Goal: Transaction & Acquisition: Purchase product/service

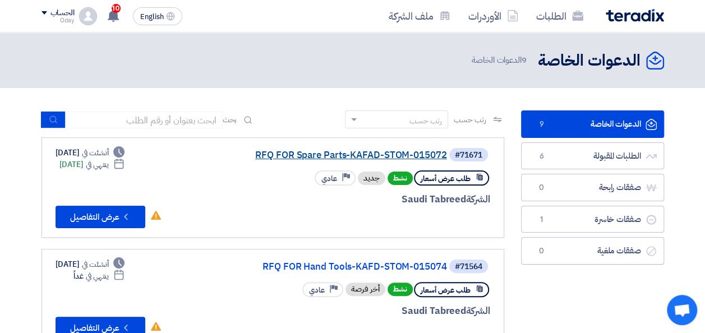
click at [315, 153] on link "RFQ FOR Spare Parts-KAFAD-STOM-015072" at bounding box center [335, 155] width 224 height 10
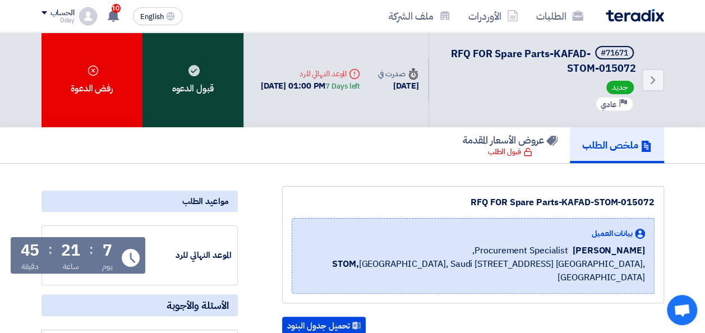
click at [205, 82] on div "قبول الدعوه" at bounding box center [192, 80] width 101 height 95
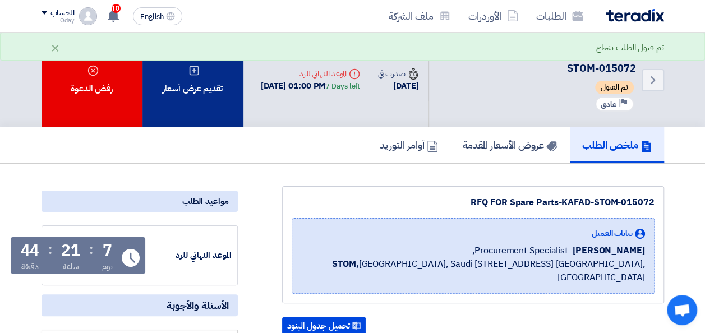
click at [205, 74] on div "تقديم عرض أسعار" at bounding box center [192, 80] width 101 height 95
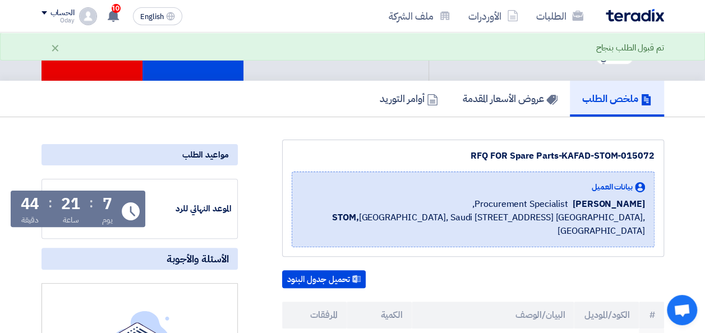
scroll to position [112, 0]
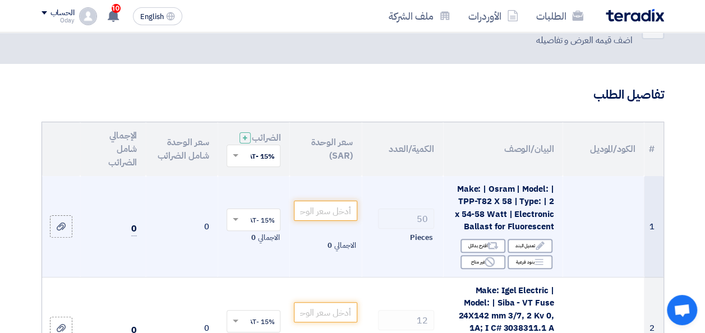
scroll to position [56, 0]
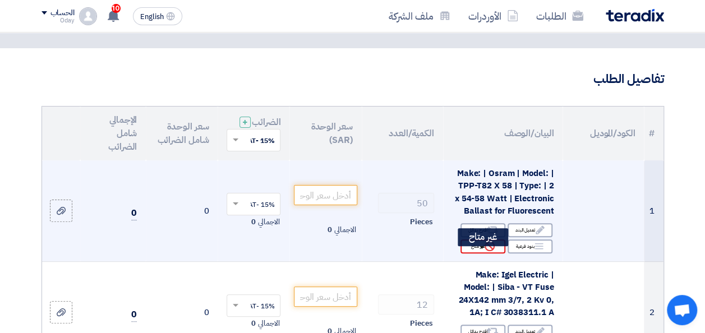
click at [486, 251] on use at bounding box center [490, 246] width 10 height 10
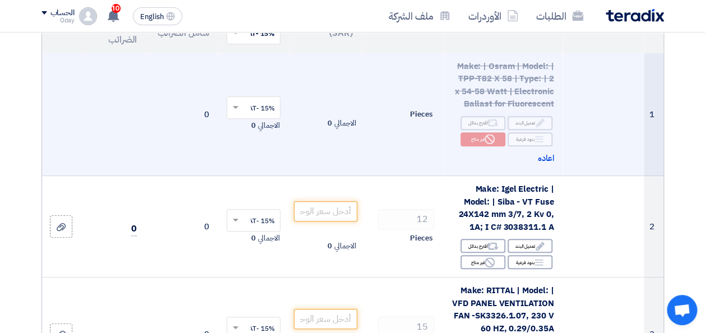
scroll to position [168, 0]
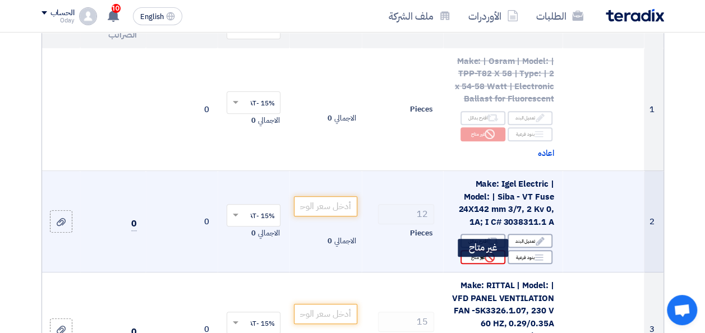
click at [488, 262] on icon "Reject" at bounding box center [490, 257] width 10 height 10
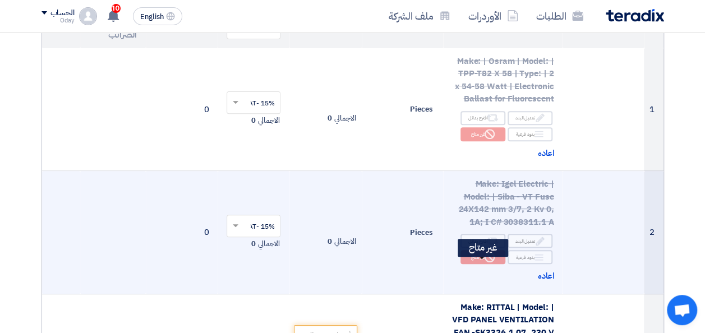
scroll to position [280, 0]
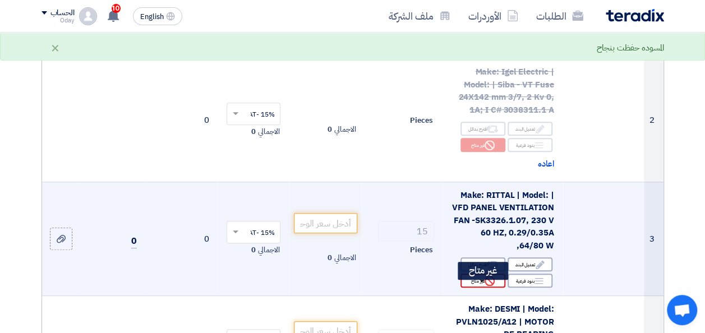
click at [485, 286] on use at bounding box center [490, 281] width 10 height 10
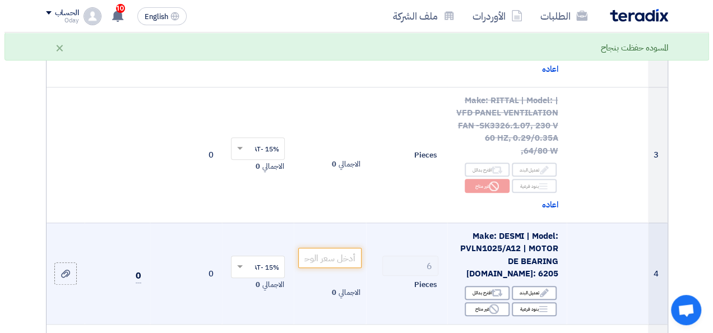
scroll to position [393, 0]
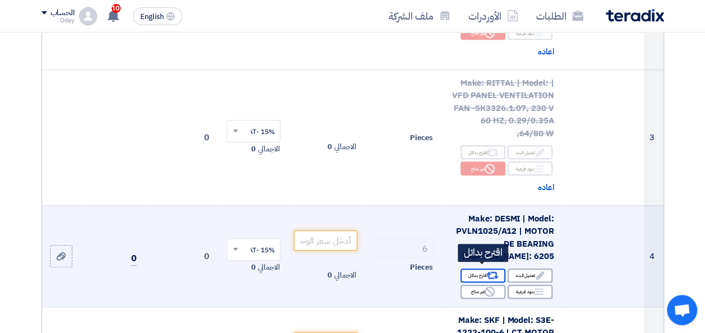
click at [473, 269] on div "Alternative اقترح بدائل" at bounding box center [482, 276] width 45 height 14
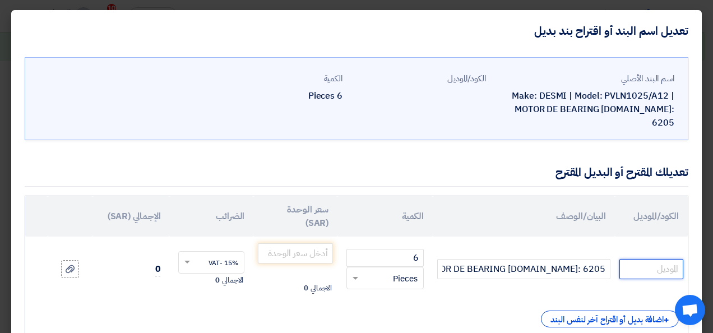
click at [648, 259] on input "text" at bounding box center [652, 269] width 64 height 20
paste input "6205"
type input "6205"
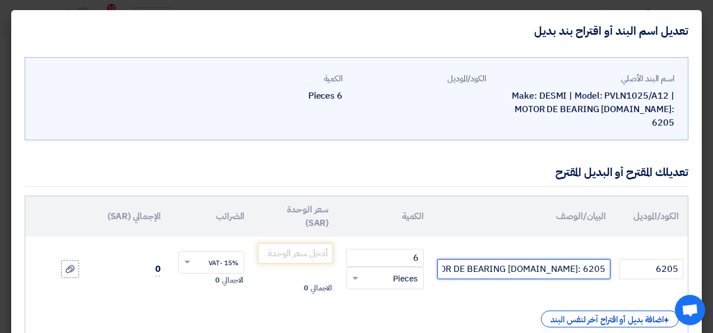
click at [512, 260] on input "Make: DESMI | Model: PVLN1025/A12 | MOTOR DE BEARING [DOMAIN_NAME]: 6205" at bounding box center [523, 269] width 173 height 20
click at [480, 264] on input "Make: DESMI | Model: PVLN1025/A12 | MOTOR DE BEARING [DOMAIN_NAME]: 6205" at bounding box center [523, 269] width 173 height 20
click at [488, 259] on input "Make: DESMI | Model: PVLN1025/A12 | MOTOR DE BEARING [DOMAIN_NAME]: 6205" at bounding box center [523, 269] width 173 height 20
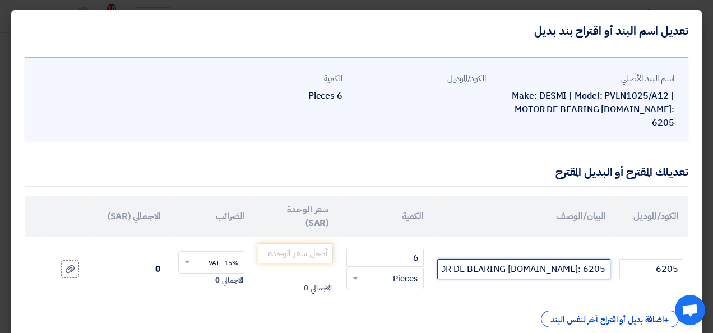
click at [488, 259] on input "Make: DESMI | Model: PVLN1025/A12 | MOTOR DE BEARING [DOMAIN_NAME]: 6205" at bounding box center [523, 269] width 173 height 20
paste input "text"
type input "6"
paste input "6205"
type input "Model No : 6205 ...Brand : SKF"
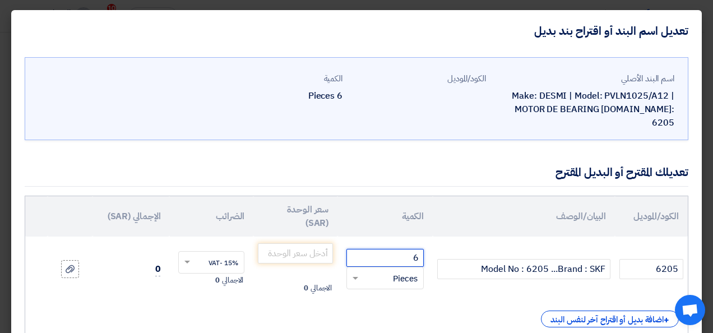
drag, startPoint x: 398, startPoint y: 251, endPoint x: 350, endPoint y: 241, distance: 49.3
click at [398, 251] on input "6" at bounding box center [385, 258] width 77 height 18
click at [321, 243] on input "number" at bounding box center [295, 253] width 75 height 20
paste input "36"
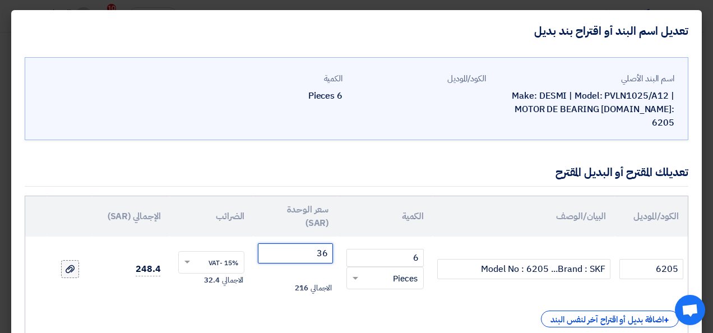
type input "36"
click at [75, 265] on icon at bounding box center [70, 269] width 9 height 9
click at [0, 0] on input "file" at bounding box center [0, 0] width 0 height 0
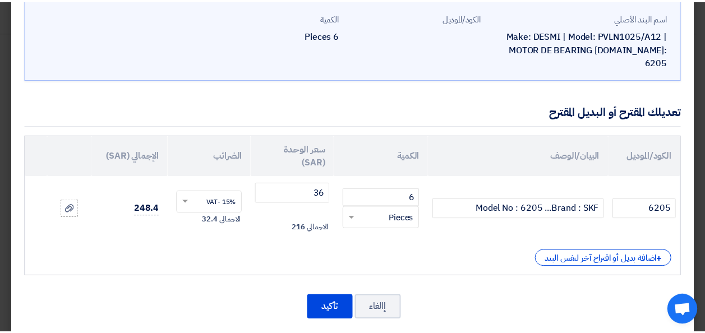
scroll to position [62, 0]
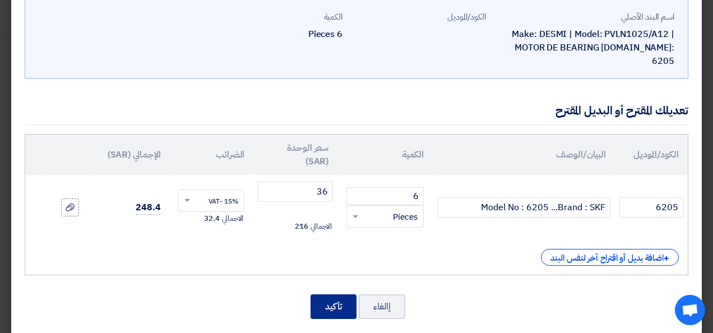
click at [335, 294] on button "تأكيد" at bounding box center [334, 306] width 46 height 25
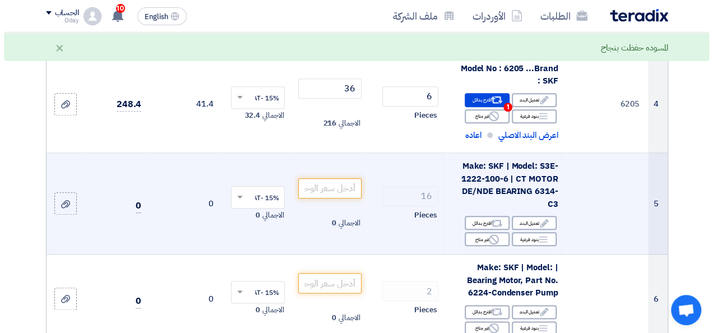
scroll to position [561, 0]
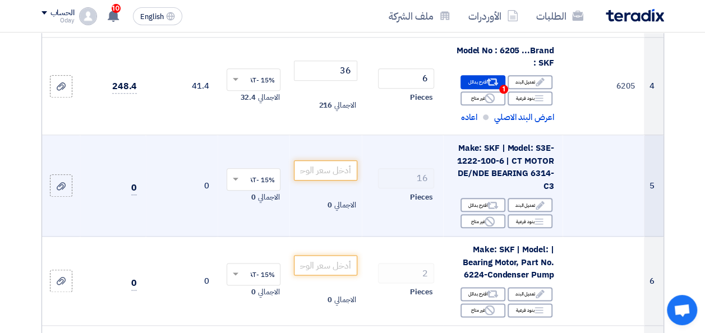
click at [310, 195] on td "الاجمالي 0" at bounding box center [325, 186] width 72 height 102
click at [485, 212] on div "Alternative اقترح بدائل" at bounding box center [482, 205] width 45 height 14
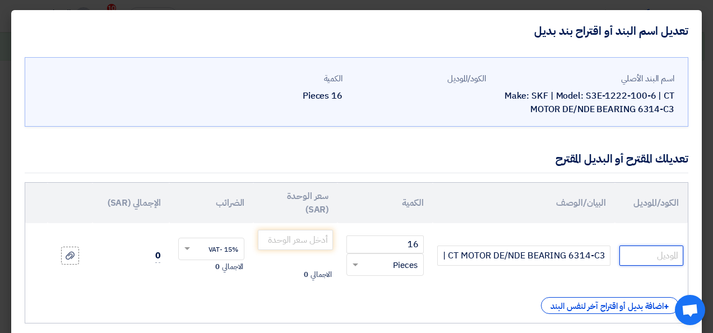
click at [649, 258] on input "text" at bounding box center [652, 256] width 64 height 20
paste input "6314"
type input "6314"
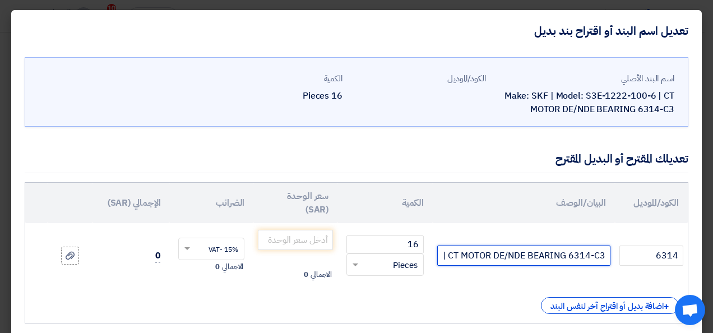
click at [501, 256] on input "Make: SKF | Model: S3E-1222-100-6 | CT MOTOR DE/NDE BEARING 6314-C3" at bounding box center [523, 256] width 173 height 20
paste input "6314"
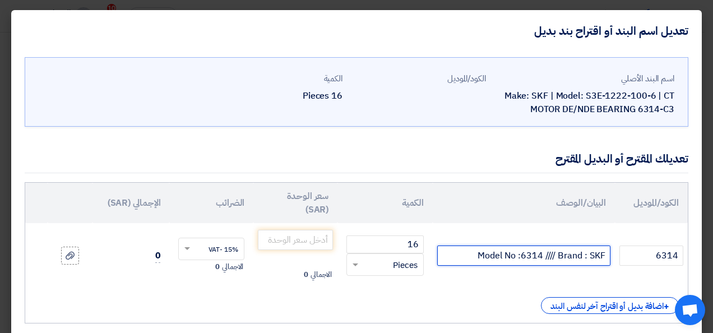
type input "Model No :6314 //// Brand : SKF"
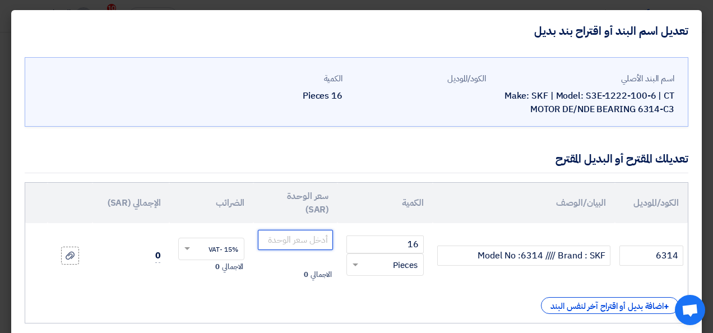
click at [312, 241] on input "number" at bounding box center [295, 240] width 75 height 20
paste input "575"
type input "575"
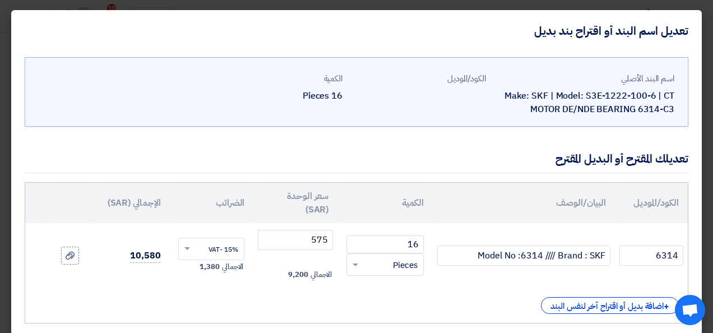
click at [410, 280] on td "16 RFQ_STEP1.ITEMS.2.TYPE_PLACEHOLDER × Pieces" at bounding box center [385, 255] width 95 height 65
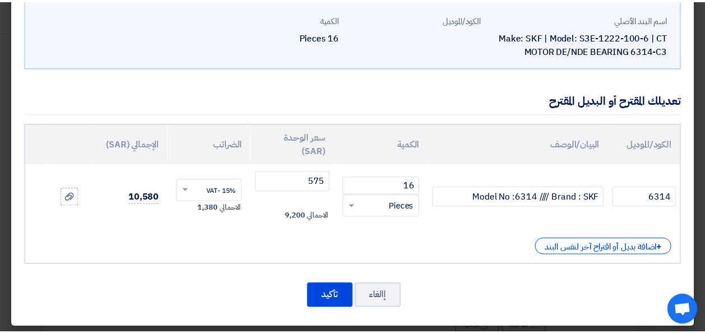
scroll to position [62, 0]
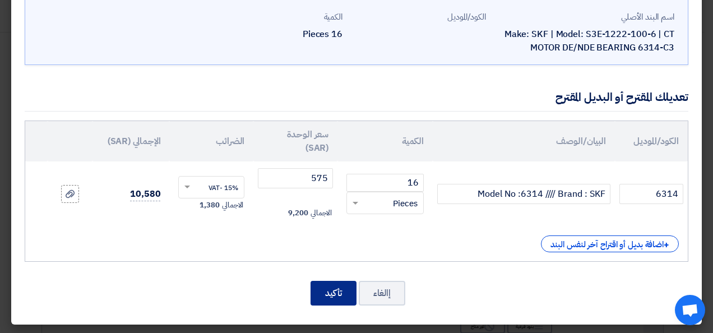
click at [349, 286] on button "تأكيد" at bounding box center [334, 293] width 46 height 25
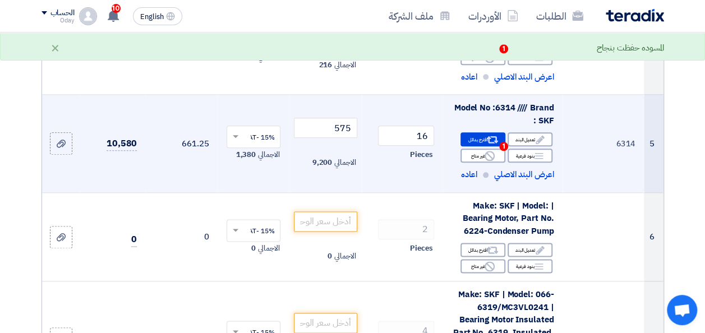
scroll to position [617, 0]
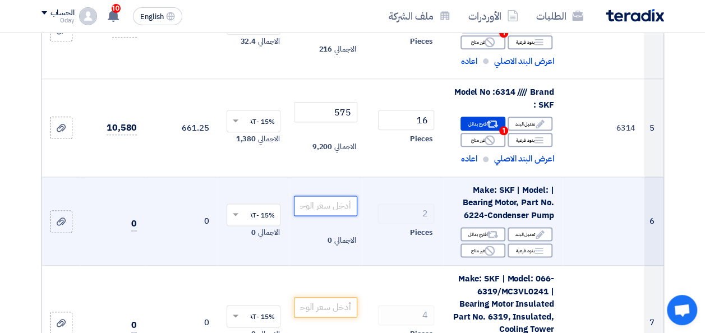
click at [333, 210] on input "number" at bounding box center [325, 206] width 63 height 20
paste input "2550"
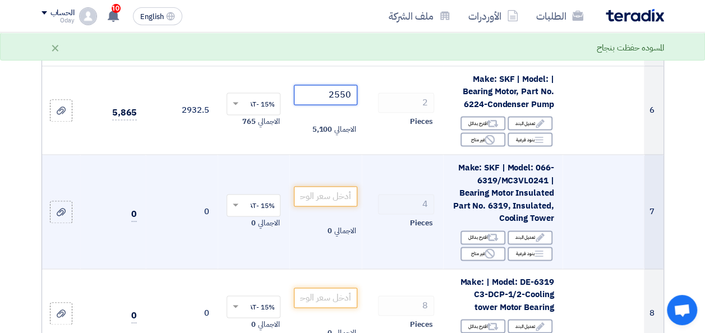
scroll to position [729, 0]
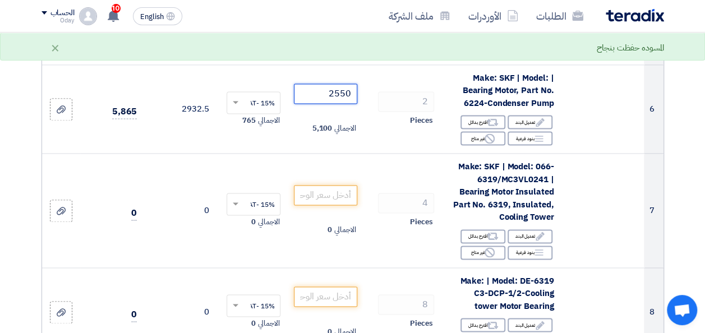
type input "2550"
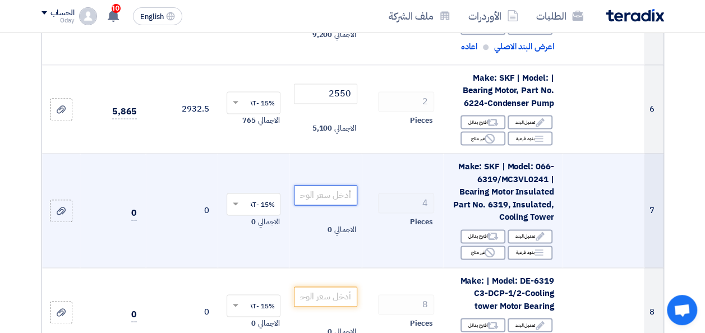
click at [326, 204] on input "number" at bounding box center [325, 195] width 63 height 20
paste input "1695"
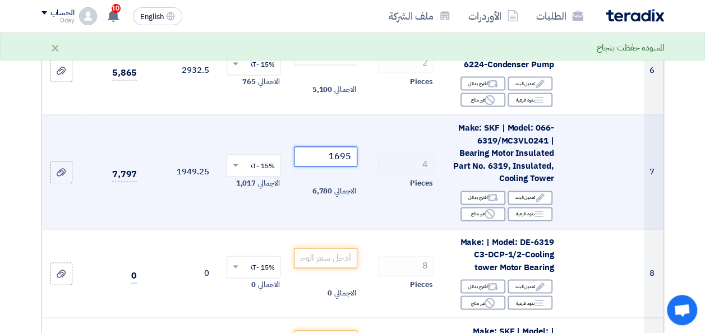
scroll to position [785, 0]
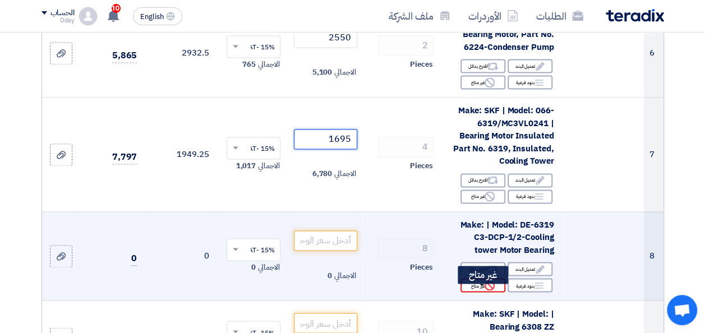
type input "1695"
click at [480, 291] on div "Reject غير متاح" at bounding box center [482, 285] width 45 height 14
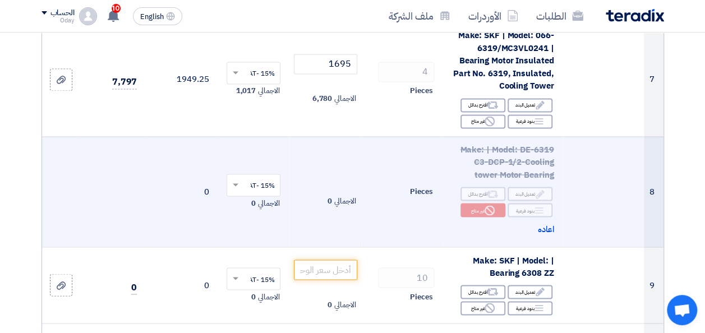
scroll to position [897, 0]
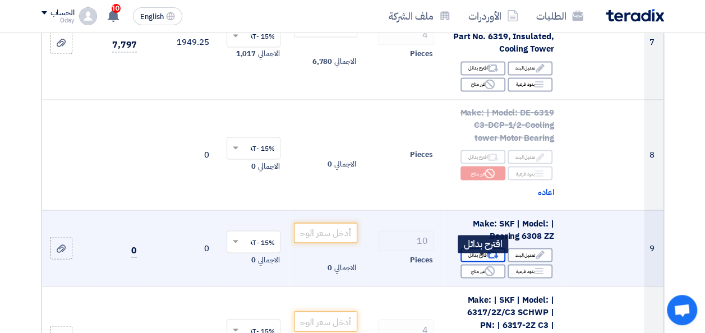
click at [487, 261] on icon "Alternative" at bounding box center [493, 255] width 12 height 12
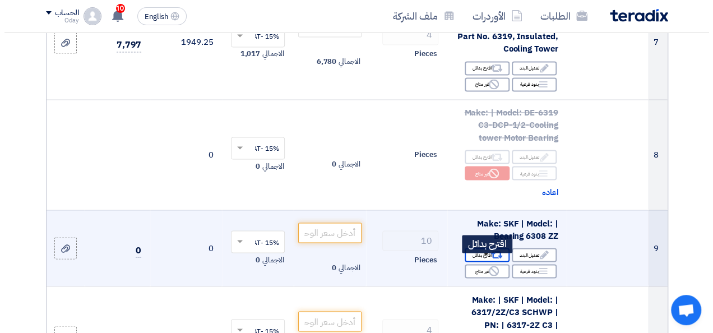
scroll to position [702, 0]
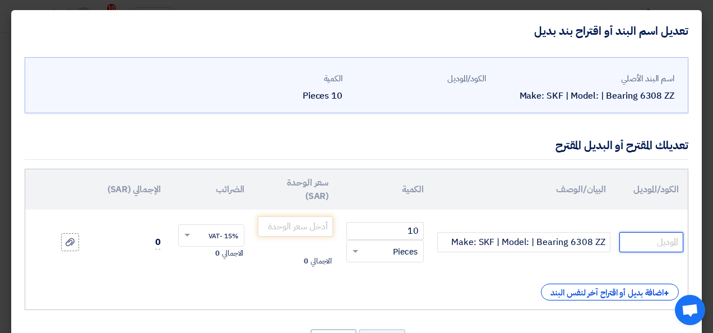
click at [639, 239] on input "text" at bounding box center [652, 242] width 64 height 20
paste input "6308-2Z/C3"
type input "6308-2Z/C3"
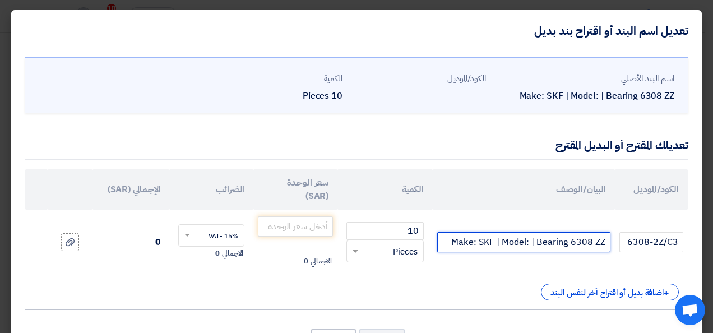
click at [584, 245] on input "Make: SKF | Model: | Bearing 6308 ZZ" at bounding box center [523, 242] width 173 height 20
paste input "6308-2Z/C3"
click at [466, 242] on input "Model No :6308-2Z/C3 /// Brand :" at bounding box center [523, 242] width 173 height 20
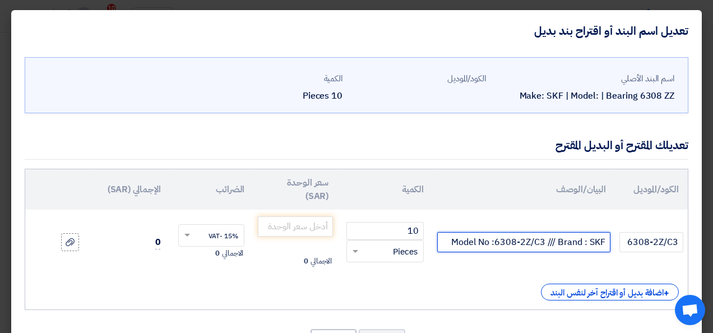
type input "Model No :6308-2Z/C3 /// Brand : SKF"
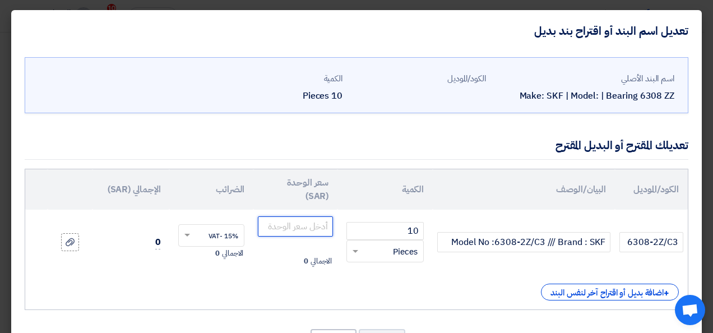
click at [326, 229] on input "number" at bounding box center [295, 226] width 75 height 20
paste input "160"
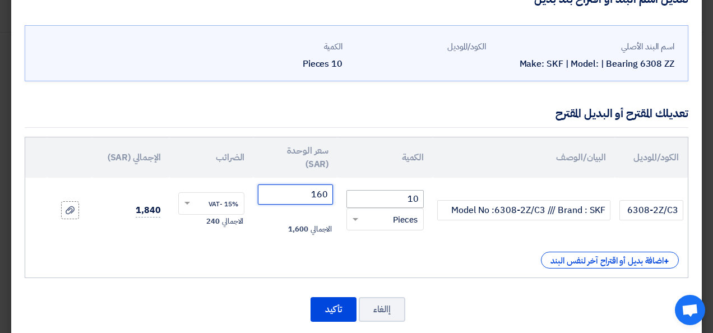
scroll to position [48, 0]
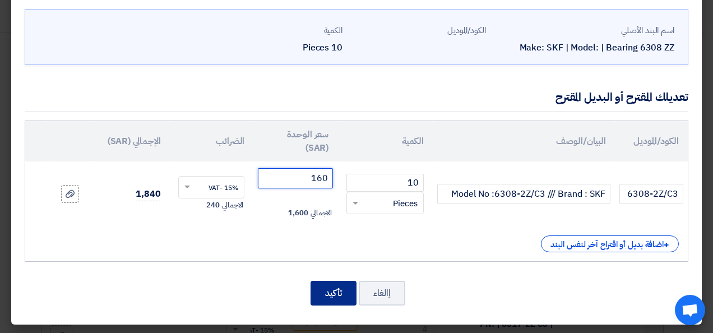
type input "160"
click at [330, 284] on button "تأكيد" at bounding box center [334, 293] width 46 height 25
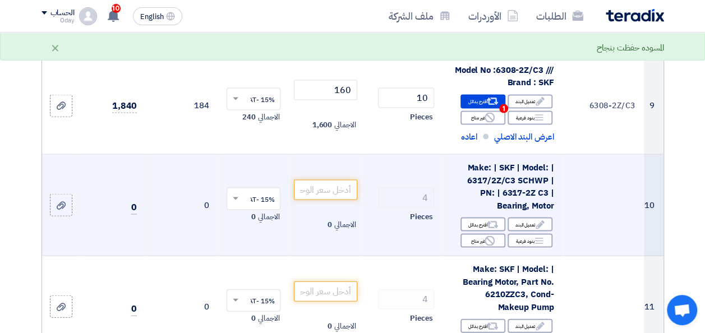
scroll to position [1066, 0]
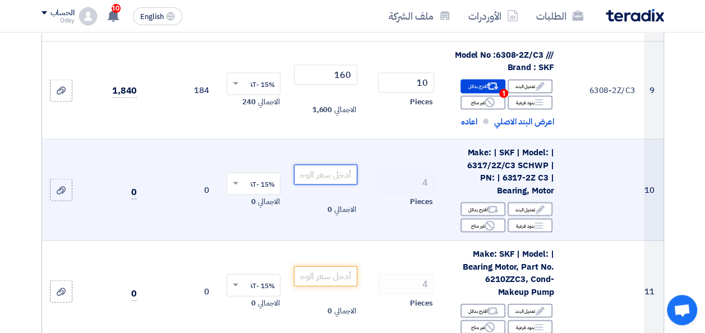
click at [333, 176] on input "number" at bounding box center [325, 175] width 63 height 20
paste input "2295"
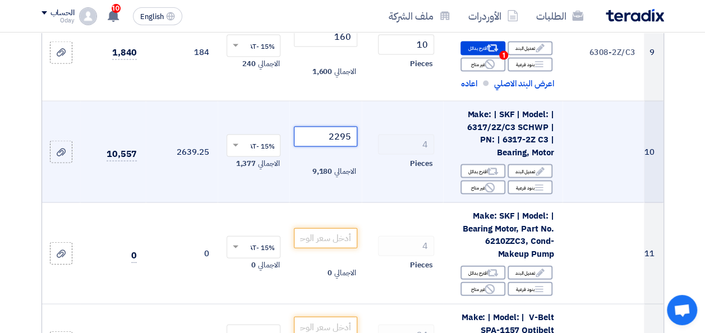
scroll to position [1122, 0]
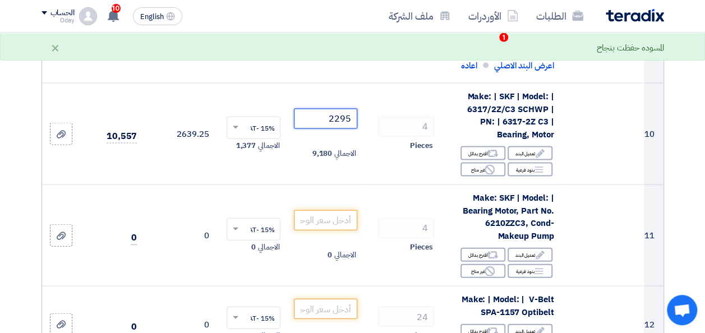
type input "2295"
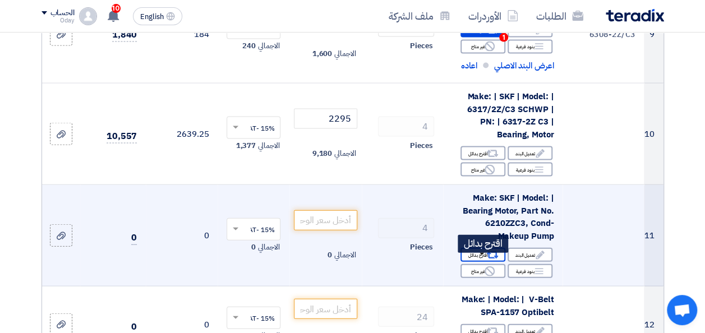
click at [481, 259] on div "Alternative اقترح بدائل" at bounding box center [482, 255] width 45 height 14
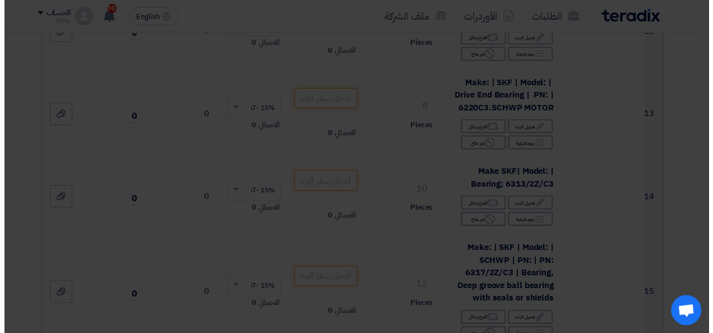
scroll to position [927, 0]
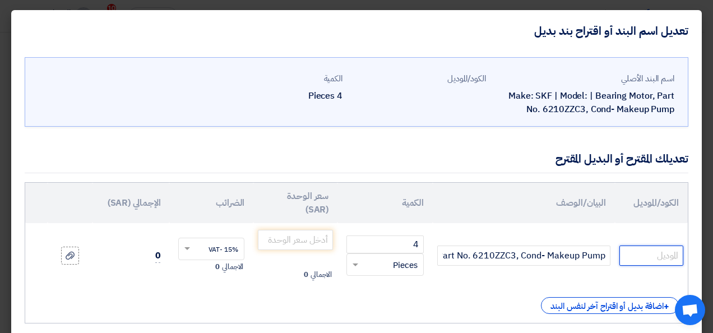
click at [647, 259] on input "text" at bounding box center [652, 256] width 64 height 20
paste input "6210"
type input "6210"
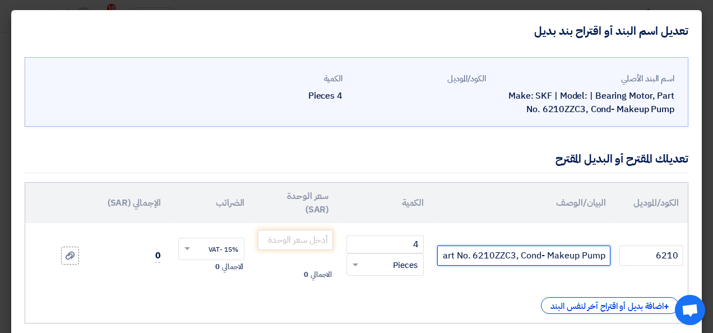
click at [577, 257] on input "Make: SKF | Model: | Bearing Motor, Part No. 6210ZZC3, Cond- Makeup Pump" at bounding box center [523, 256] width 173 height 20
paste input "6210"
type input "Model No: 6210 /// Brand : SKF"
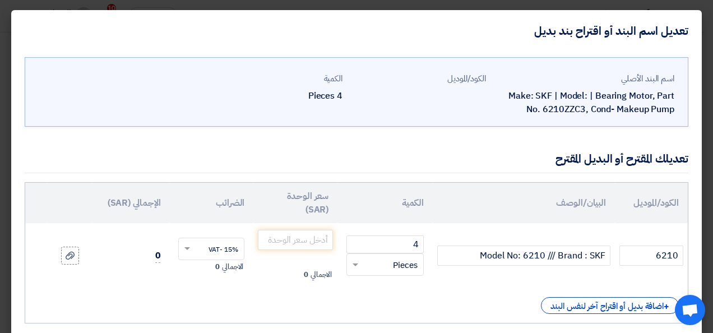
click at [397, 280] on td "4 RFQ_STEP1.ITEMS.2.TYPE_PLACEHOLDER × Pieces" at bounding box center [385, 255] width 95 height 65
click at [309, 238] on input "number" at bounding box center [295, 240] width 75 height 20
paste input "128"
type input "128"
click at [332, 271] on span "الاجمالي" at bounding box center [321, 274] width 21 height 11
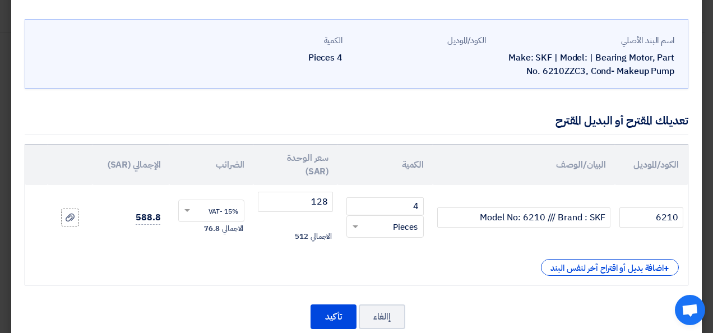
scroll to position [62, 0]
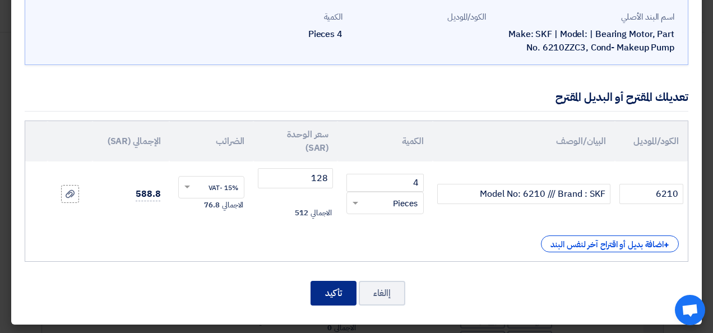
click at [329, 290] on button "تأكيد" at bounding box center [334, 293] width 46 height 25
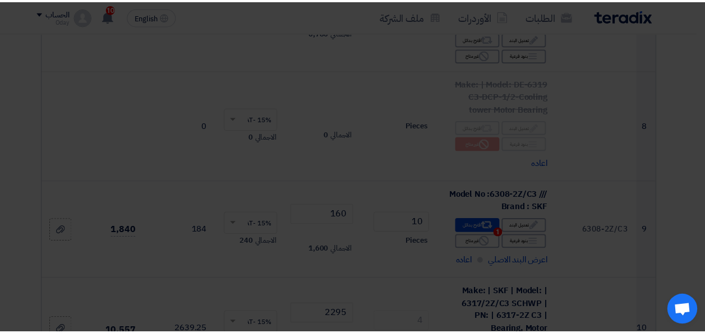
scroll to position [1219, 0]
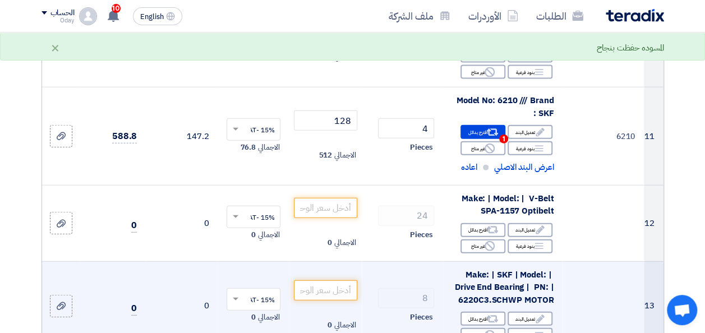
click at [365, 275] on td "8 Pieces" at bounding box center [402, 305] width 81 height 89
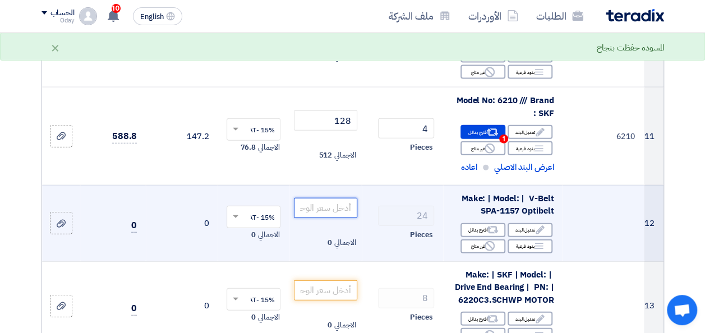
click at [319, 215] on input "number" at bounding box center [325, 208] width 63 height 20
paste input "86"
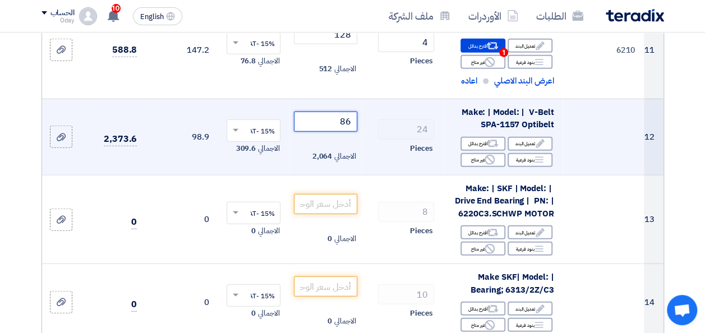
scroll to position [1332, 0]
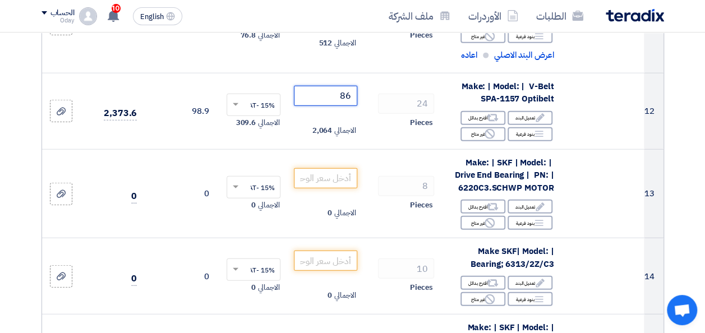
type input "86"
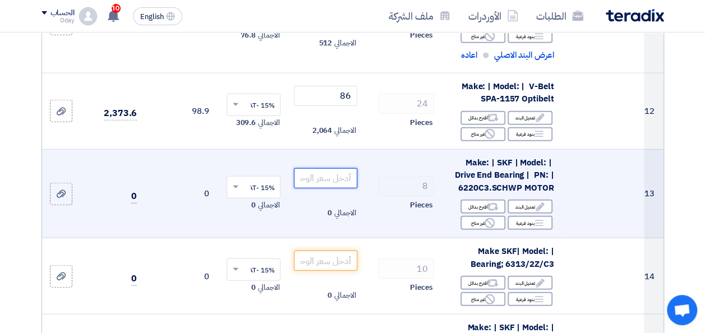
click at [338, 182] on input "number" at bounding box center [325, 178] width 63 height 20
paste input "1380"
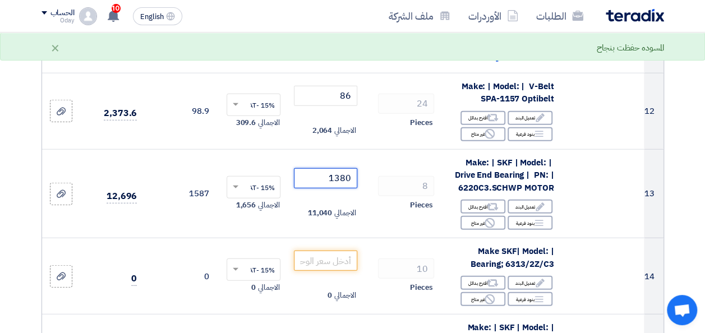
type input "1380"
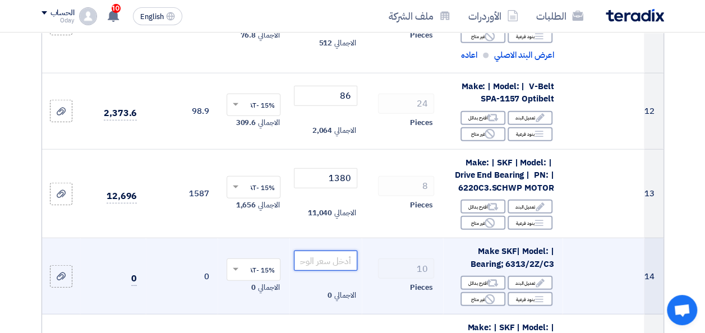
click at [338, 264] on input "number" at bounding box center [325, 261] width 63 height 20
paste input "660"
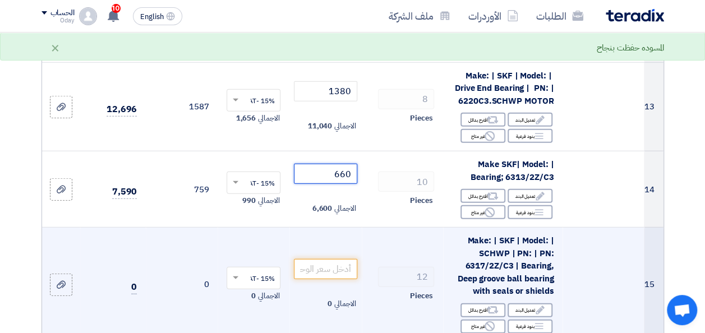
scroll to position [1444, 0]
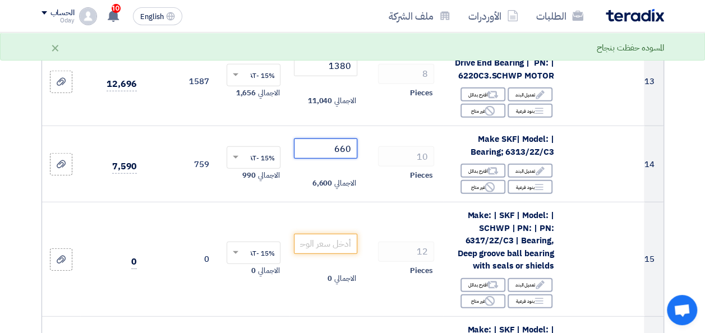
type input "660"
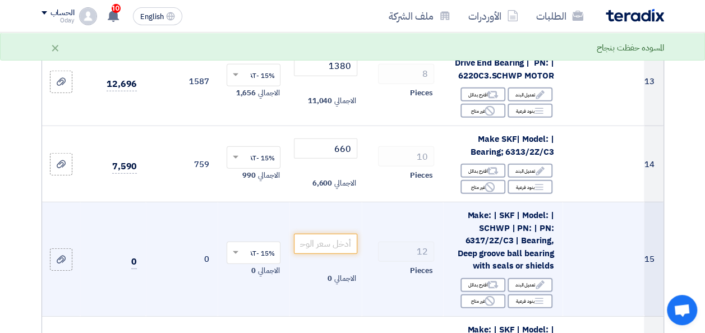
click at [375, 278] on div "Pieces" at bounding box center [402, 270] width 63 height 13
click at [321, 248] on input "number" at bounding box center [325, 244] width 63 height 20
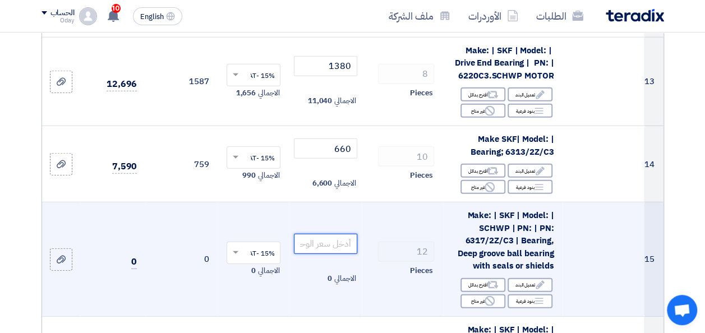
paste input "2290"
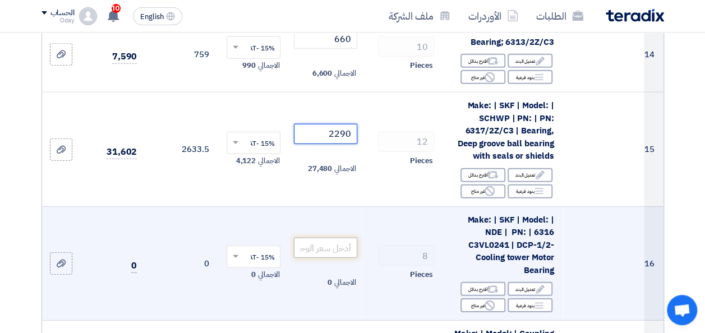
scroll to position [1556, 0]
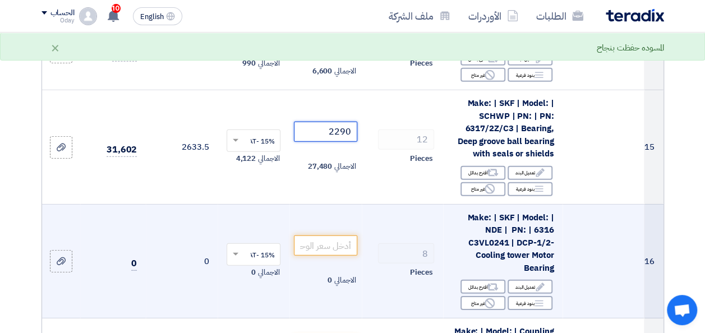
type input "2290"
click at [414, 225] on td "8 Pieces" at bounding box center [402, 261] width 81 height 114
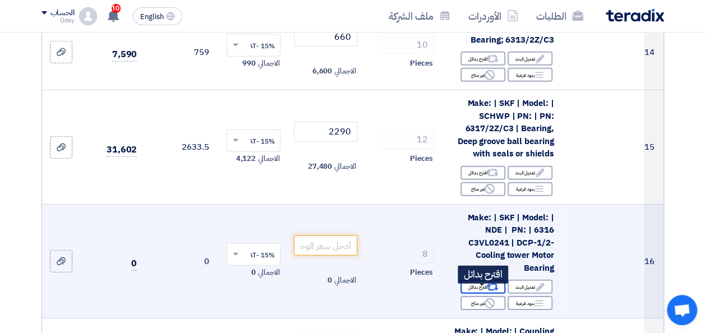
click at [477, 290] on div "Alternative اقترح بدائل" at bounding box center [482, 287] width 45 height 14
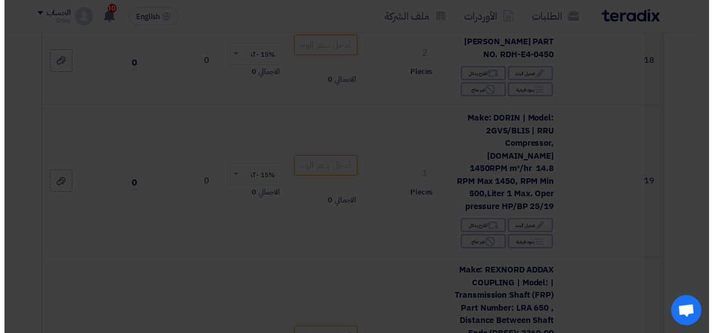
scroll to position [1165, 0]
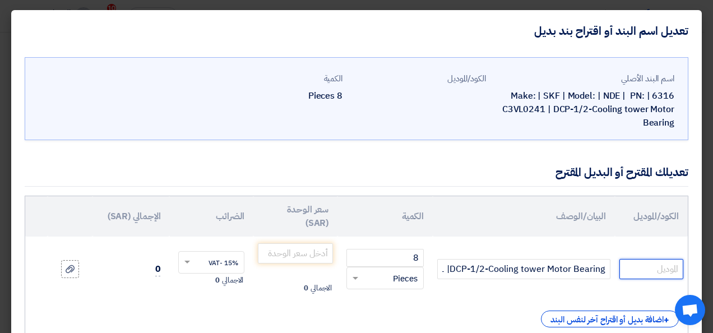
click at [636, 271] on input "text" at bounding box center [652, 269] width 64 height 20
paste input "6316"
type input "6316"
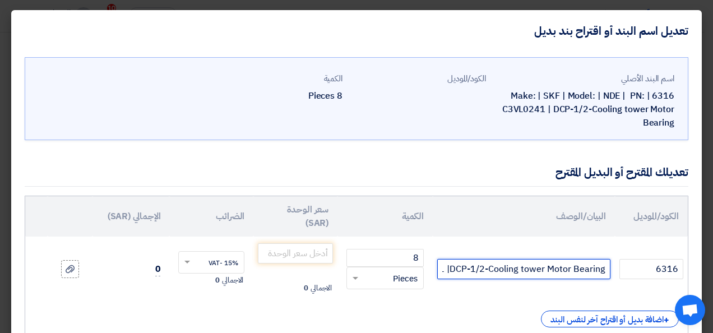
click at [574, 275] on input "Make: | SKF | Model: | NDE | PN: | 6316 C3VL0241 |DCP-1/2-Cooling tower Motor B…" at bounding box center [523, 269] width 173 height 20
paste input "6316"
type input "Model No :6316 /// brand : SKF"
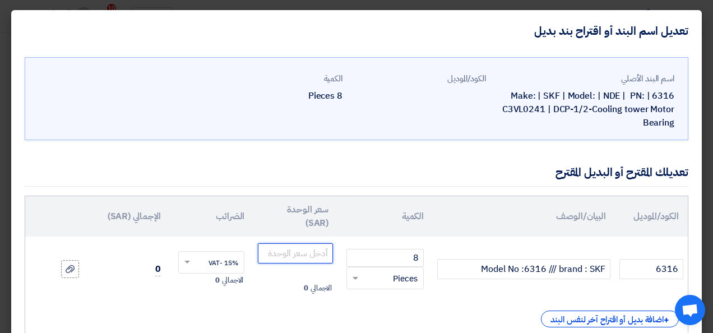
click at [323, 248] on input "number" at bounding box center [295, 253] width 75 height 20
paste input "930"
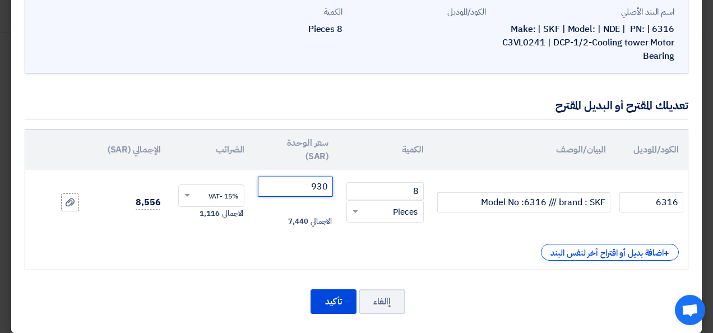
scroll to position [75, 0]
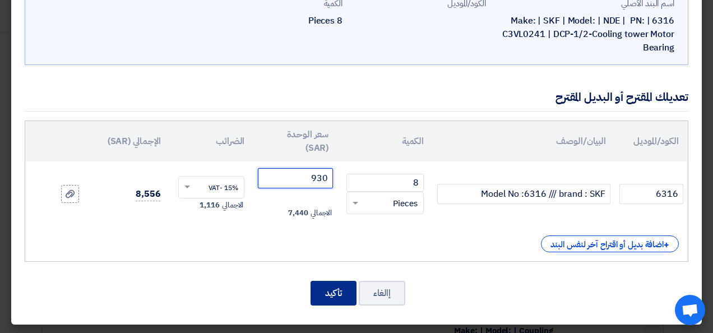
type input "930"
click at [336, 283] on button "تأكيد" at bounding box center [334, 293] width 46 height 25
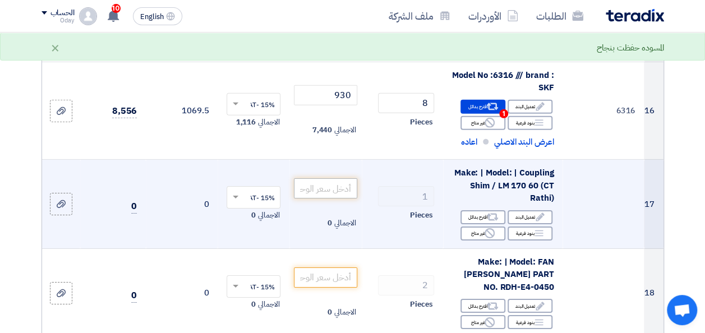
scroll to position [1724, 0]
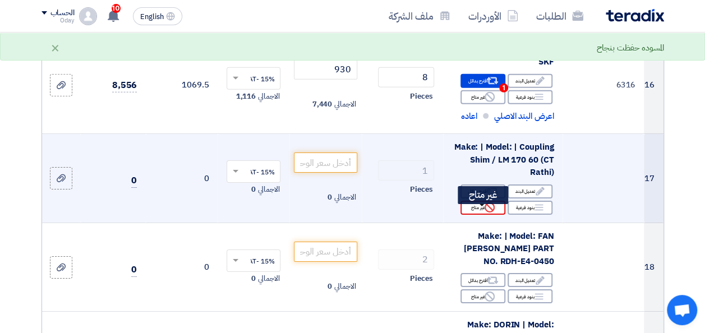
click at [486, 211] on use at bounding box center [490, 207] width 10 height 10
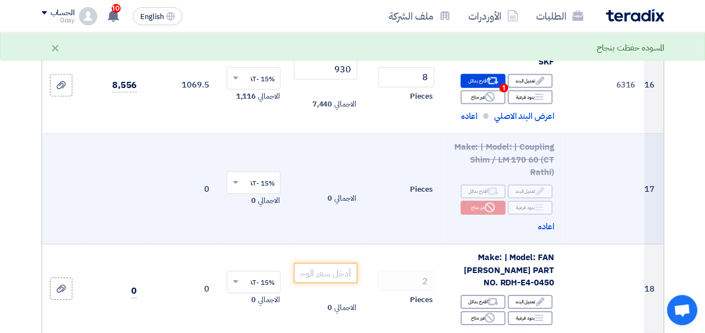
click at [444, 237] on td "Make: | Model: | Coupling Shim / LM 170 60 (CT Rathi) Edit تعديل البند Alternat…" at bounding box center [502, 189] width 119 height 110
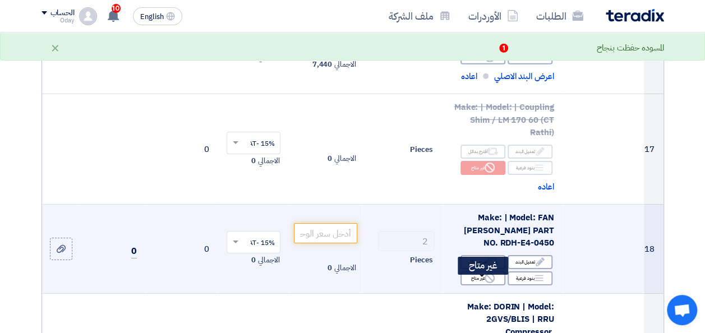
scroll to position [1780, 0]
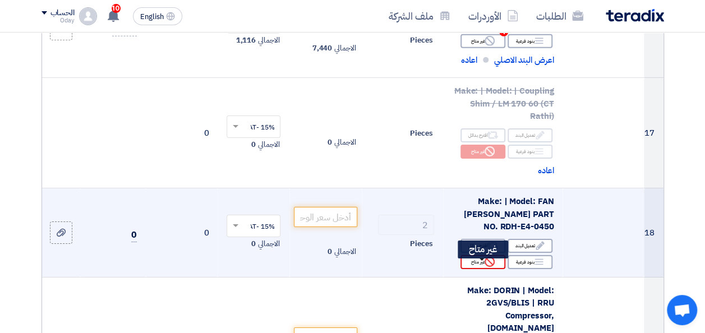
click at [481, 268] on div "Reject غير متاح" at bounding box center [482, 262] width 45 height 14
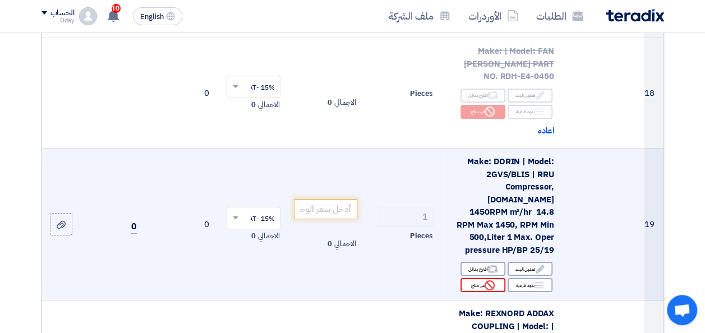
scroll to position [1948, 0]
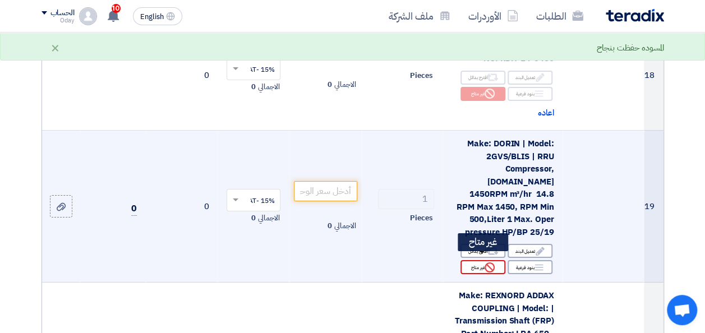
click at [488, 262] on icon "Reject" at bounding box center [490, 267] width 10 height 10
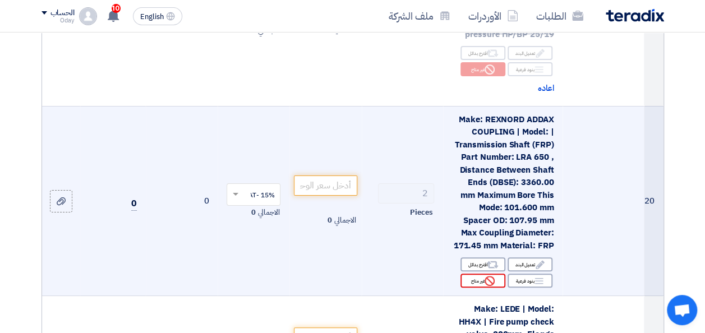
scroll to position [2173, 0]
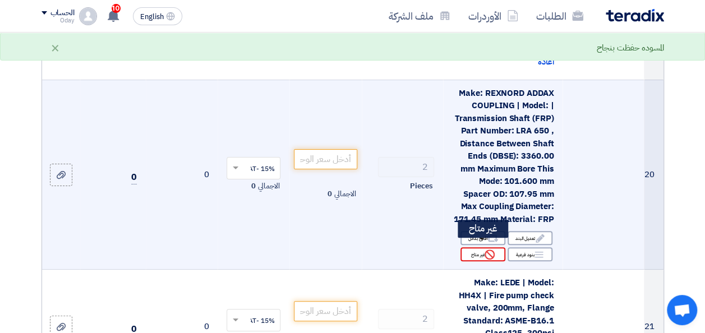
click at [487, 250] on icon "Reject" at bounding box center [490, 255] width 10 height 10
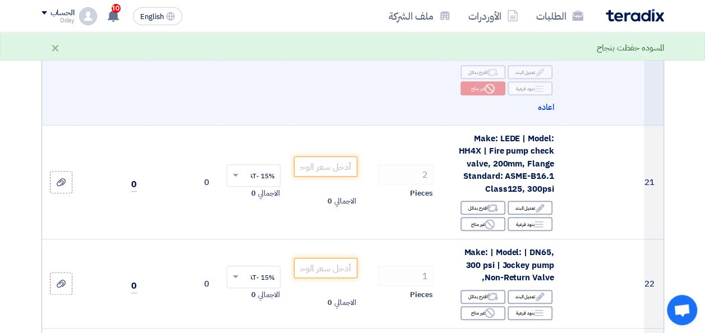
scroll to position [2341, 0]
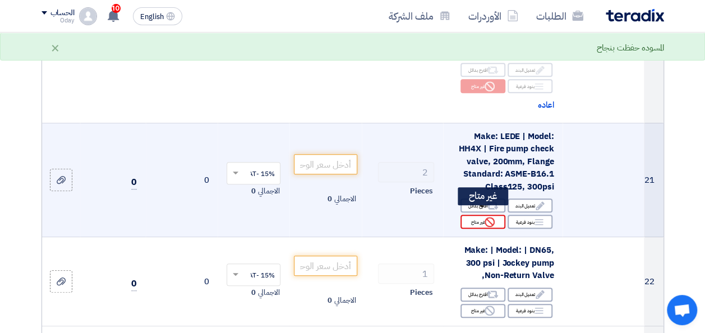
click at [483, 216] on div "Reject غير متاح" at bounding box center [482, 222] width 45 height 14
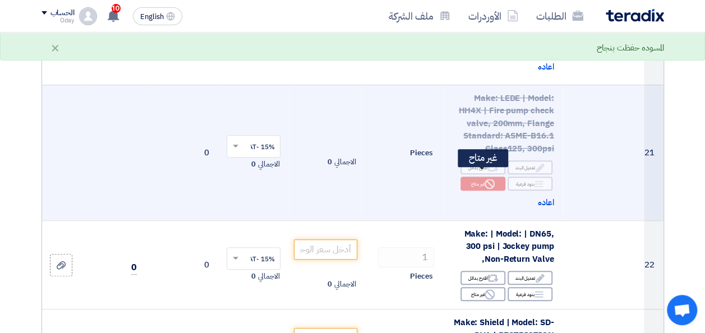
scroll to position [2453, 0]
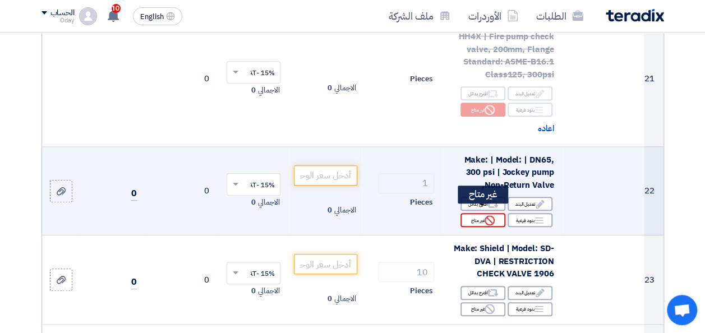
click at [483, 215] on div "Reject غير متاح" at bounding box center [482, 220] width 45 height 14
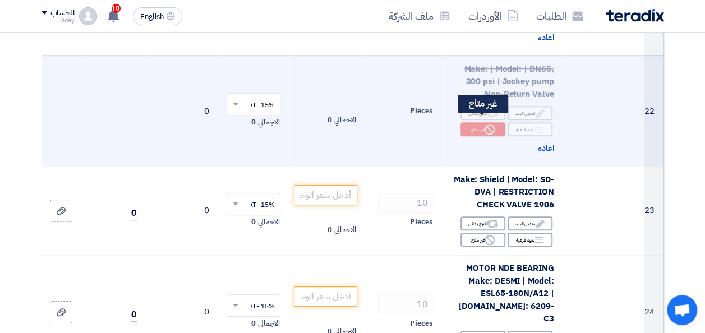
scroll to position [2565, 0]
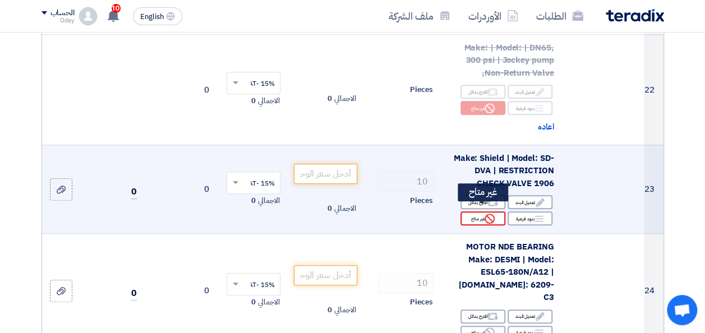
click at [484, 211] on div "Reject غير متاح" at bounding box center [482, 218] width 45 height 14
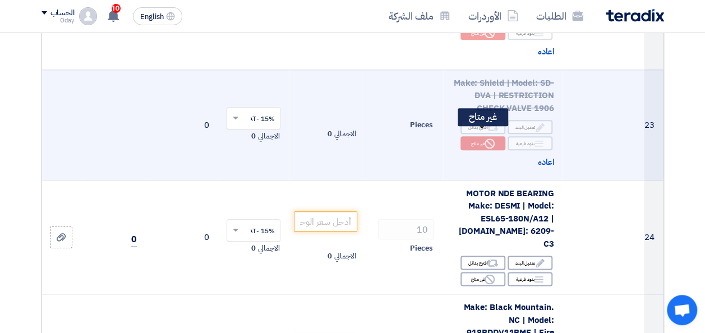
scroll to position [2678, 0]
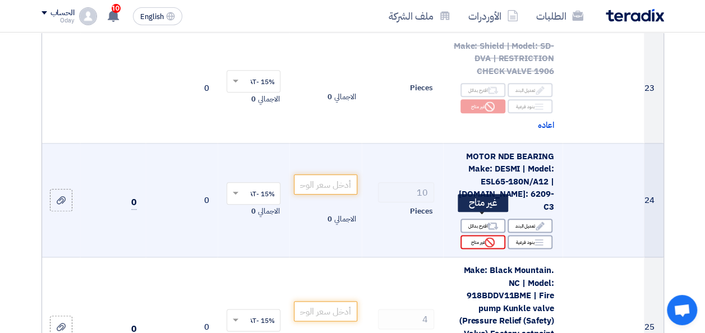
click at [489, 237] on icon "Reject" at bounding box center [490, 242] width 10 height 10
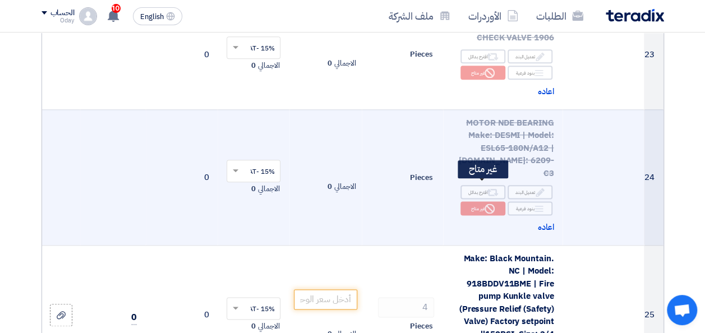
scroll to position [2790, 0]
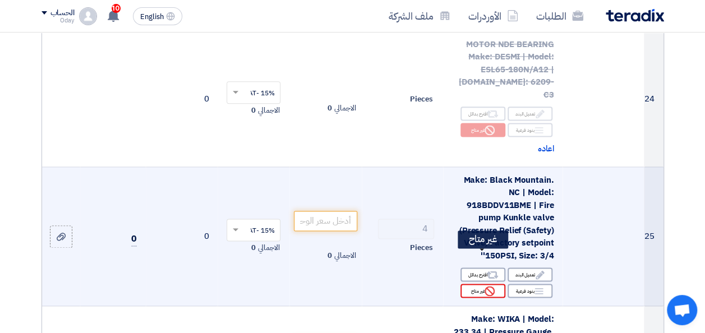
click at [484, 284] on div "Reject غير متاح" at bounding box center [482, 291] width 45 height 14
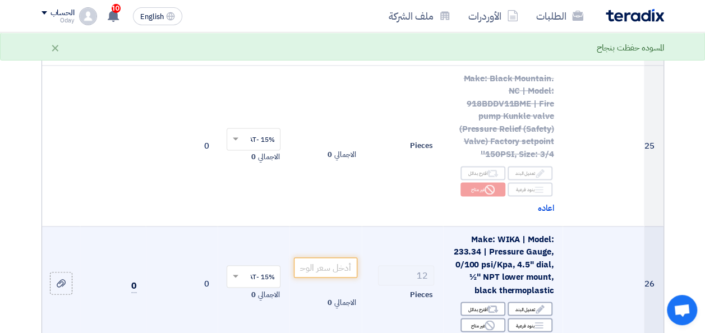
scroll to position [2902, 0]
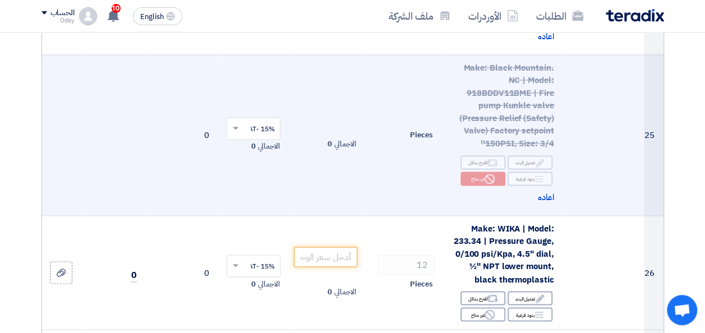
click at [430, 176] on td "Pieces" at bounding box center [402, 134] width 81 height 161
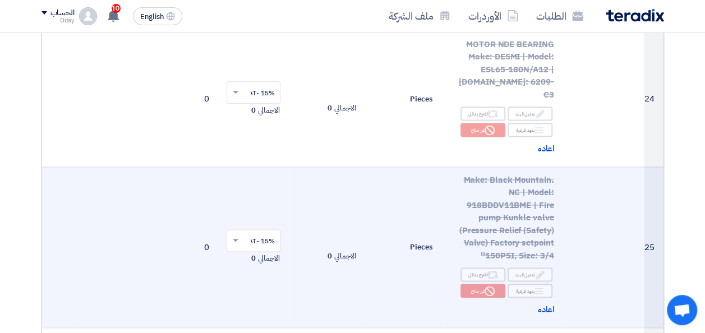
scroll to position [2790, 0]
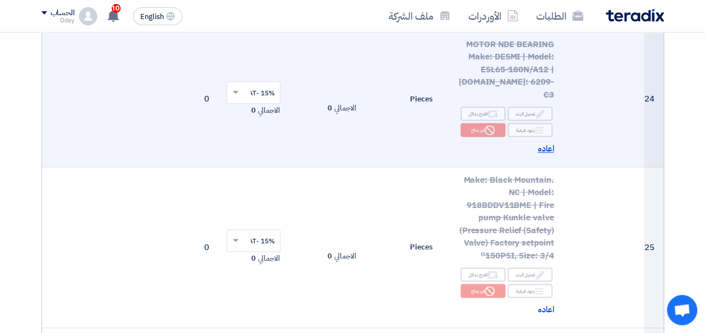
click at [542, 142] on span "اعاده" at bounding box center [546, 148] width 16 height 13
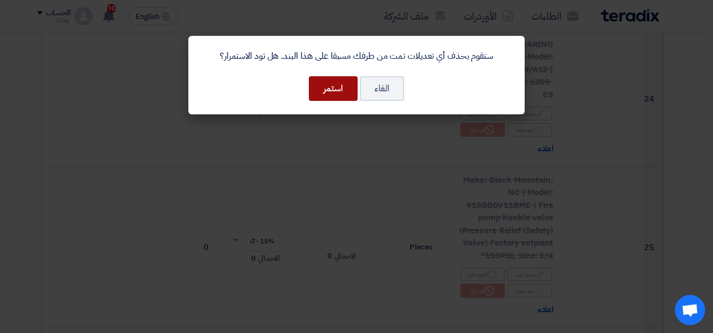
click at [348, 90] on button "استمر" at bounding box center [333, 88] width 49 height 25
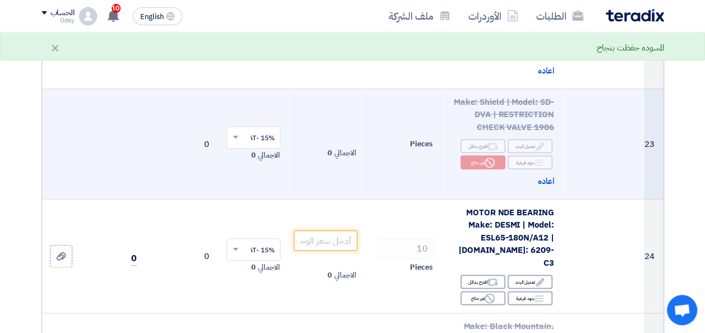
scroll to position [2678, 0]
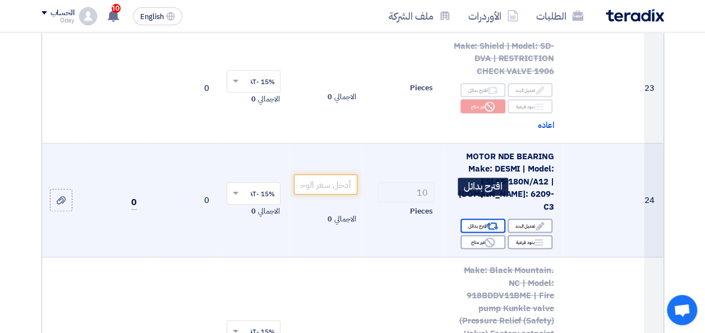
click at [482, 219] on div "Alternative اقترح بدائل" at bounding box center [482, 226] width 45 height 14
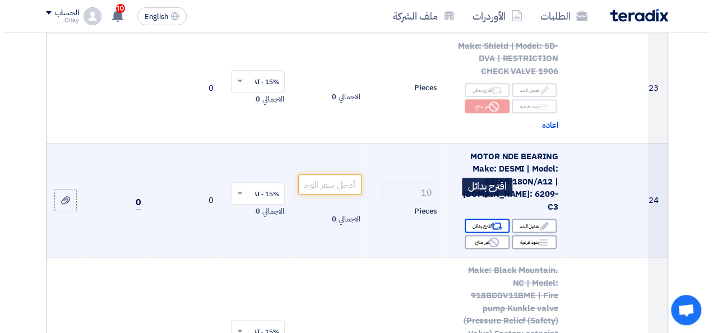
scroll to position [2189, 0]
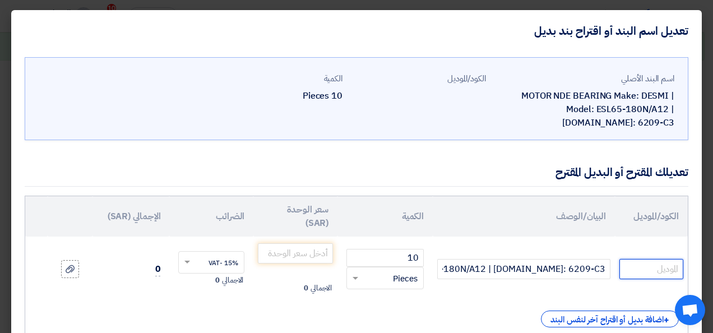
click at [661, 259] on input "text" at bounding box center [652, 269] width 64 height 20
paste input "6209/C3"
type input "6209/C3"
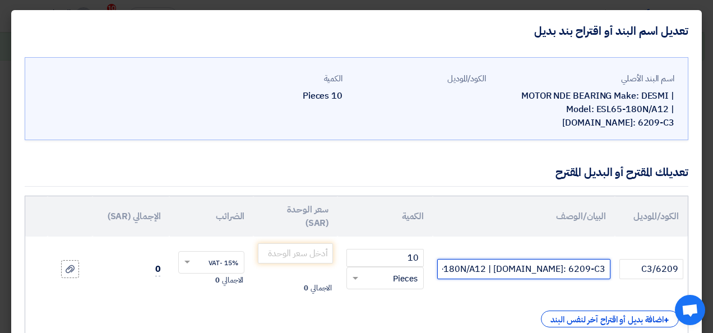
click at [528, 259] on input "MOTOR NDE BEARING Make: DESMI | Model: ESL65-180N/A12 | [DOMAIN_NAME]: 6209-C3" at bounding box center [523, 269] width 173 height 20
paste input "6209/C3"
click at [474, 259] on input "Model No:6209/C3///Brand :" at bounding box center [523, 269] width 173 height 20
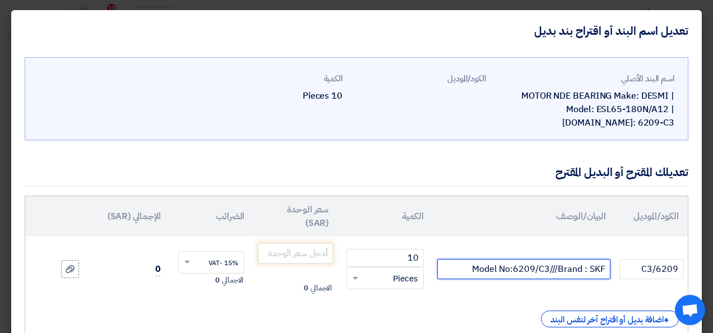
type input "Model No:6209/C3///Brand : SKF"
drag, startPoint x: 361, startPoint y: 265, endPoint x: 357, endPoint y: 259, distance: 6.8
click at [358, 277] on span at bounding box center [356, 279] width 6 height 4
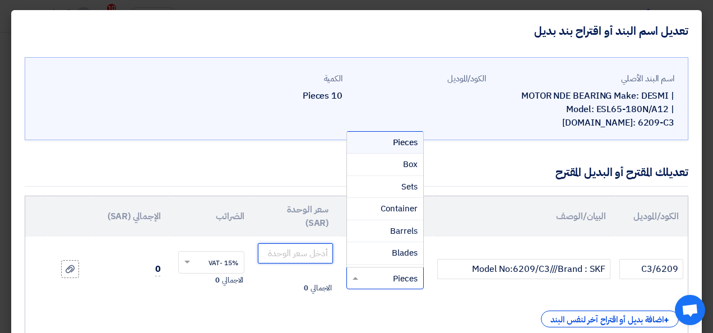
click at [314, 243] on input "number" at bounding box center [295, 253] width 75 height 20
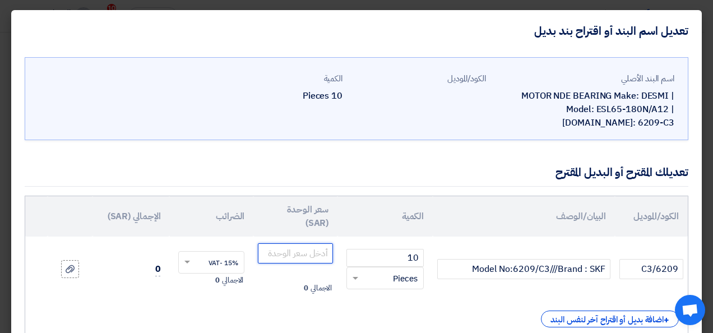
paste input "105"
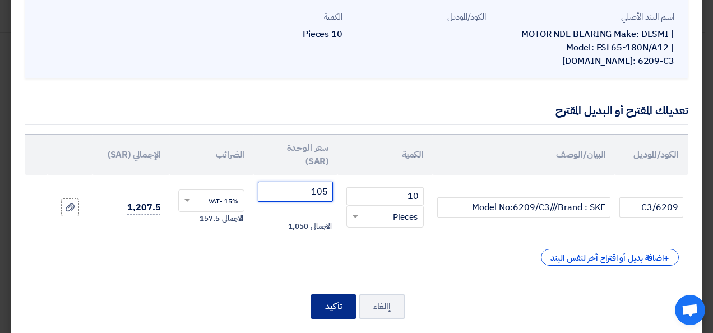
type input "105"
click at [336, 294] on button "تأكيد" at bounding box center [334, 306] width 46 height 25
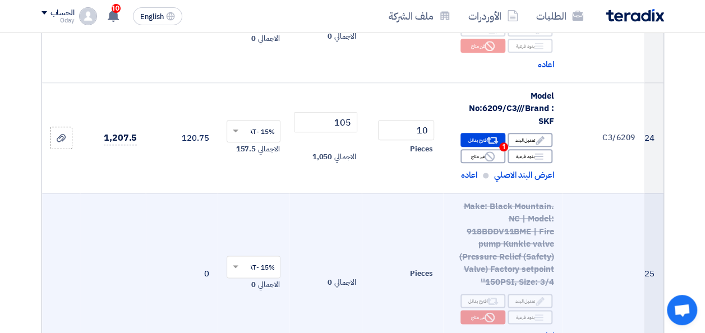
scroll to position [2790, 0]
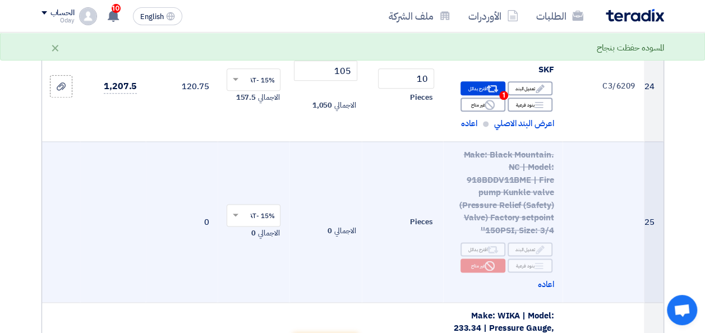
click at [307, 186] on td "الاجمالي 0" at bounding box center [325, 221] width 72 height 161
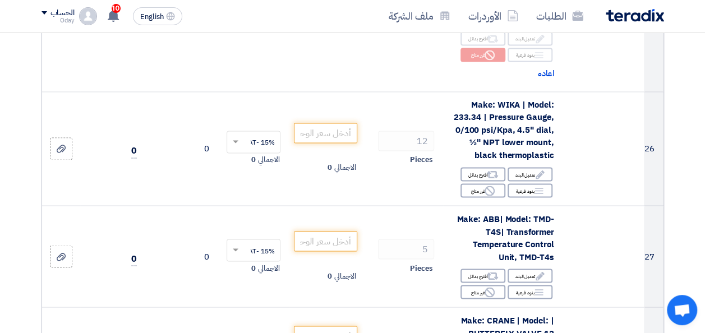
scroll to position [3014, 0]
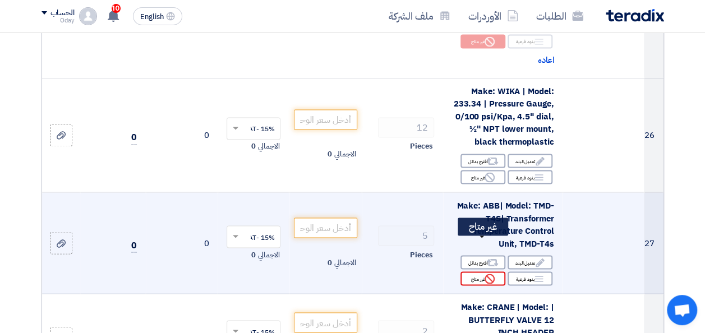
click at [477, 271] on div "Reject غير متاح" at bounding box center [482, 278] width 45 height 14
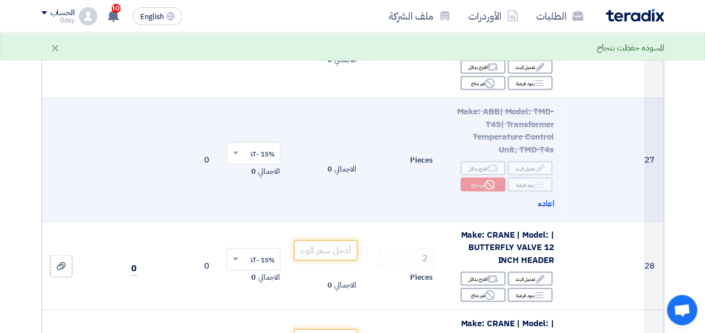
scroll to position [3126, 0]
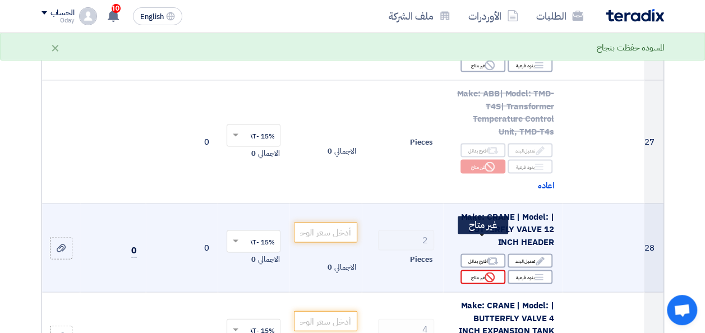
click at [472, 270] on div "Reject غير متاح" at bounding box center [482, 277] width 45 height 14
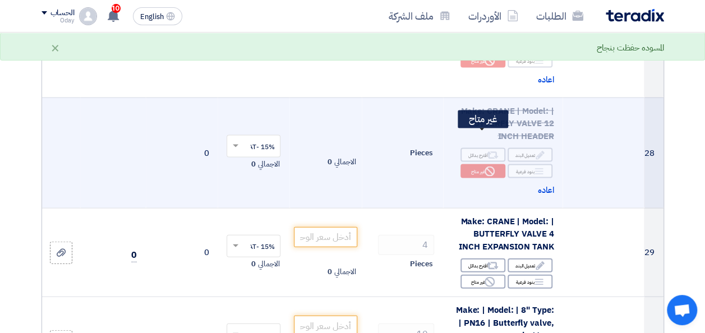
scroll to position [3238, 0]
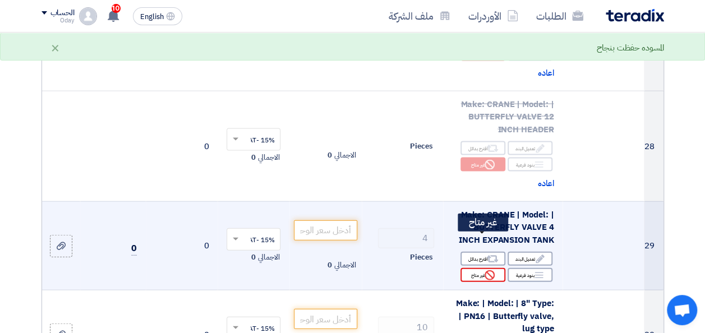
click at [474, 268] on div "Reject غير متاح" at bounding box center [482, 275] width 45 height 14
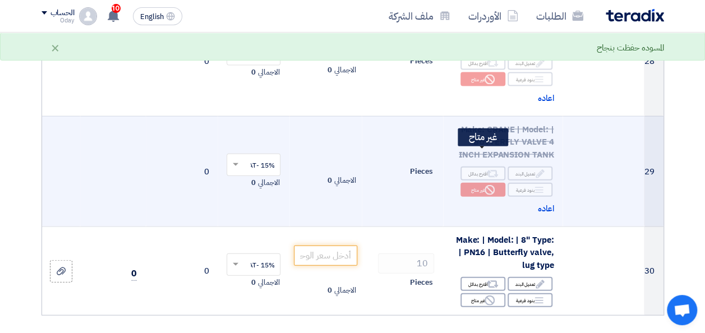
scroll to position [3351, 0]
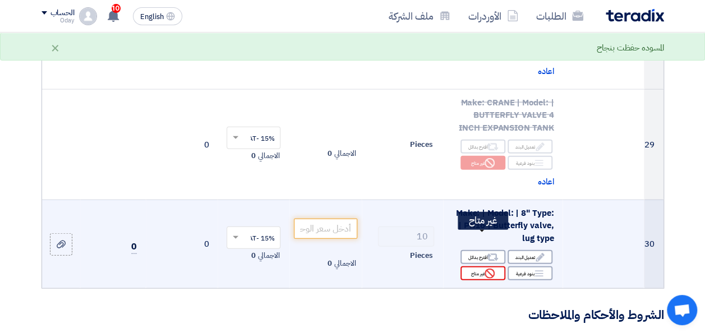
click at [478, 266] on div "Reject غير متاح" at bounding box center [482, 273] width 45 height 14
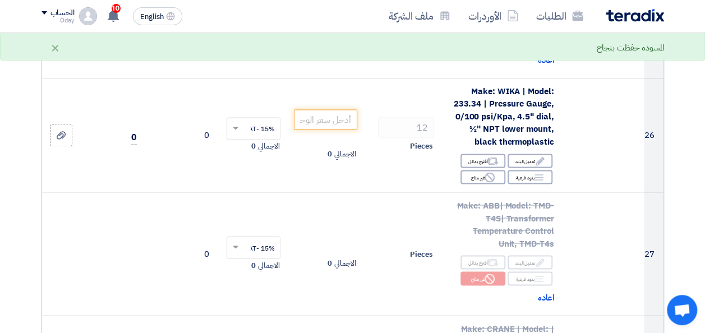
scroll to position [2958, 0]
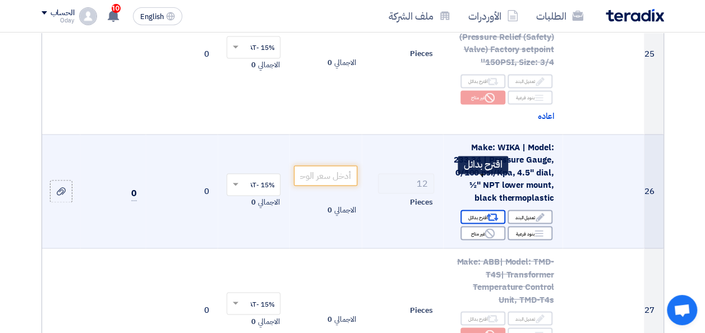
click at [481, 210] on div "Alternative اقترح بدائل" at bounding box center [482, 217] width 45 height 14
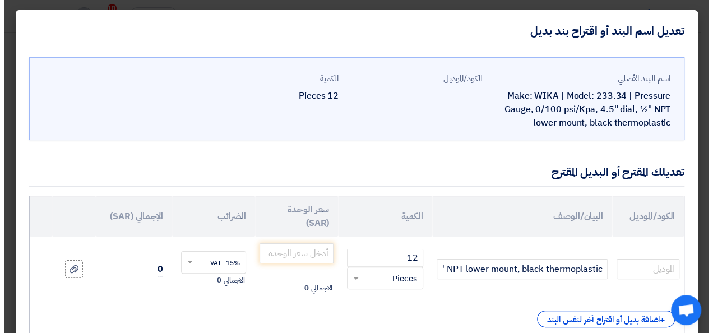
scroll to position [2372, 0]
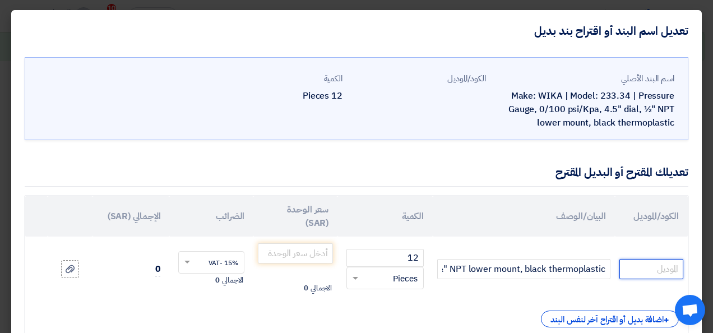
click at [637, 267] on input "text" at bounding box center [652, 269] width 64 height 20
paste input "9836858"
type input "9836858"
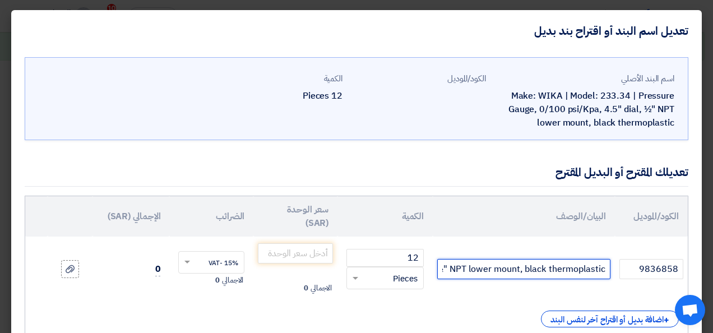
click at [552, 260] on input "Make: WIKA | Model: 233.34 | Pressure Gauge, 0/100 psi/Kpa, 4.5" dial, ½" NPT l…" at bounding box center [523, 269] width 173 height 20
paste input "9836858"
type input "Model No:9836858 /// Brand : Wika"
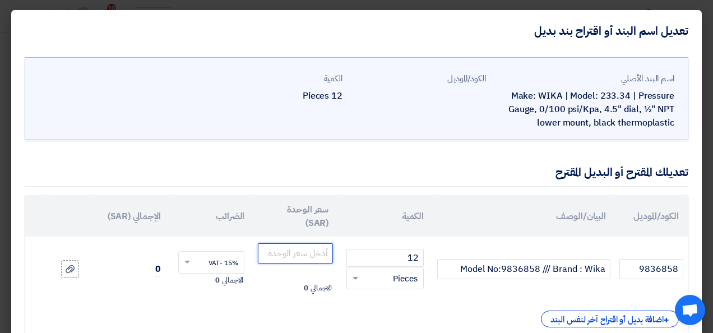
click at [295, 254] on input "number" at bounding box center [295, 253] width 75 height 20
paste input "2200"
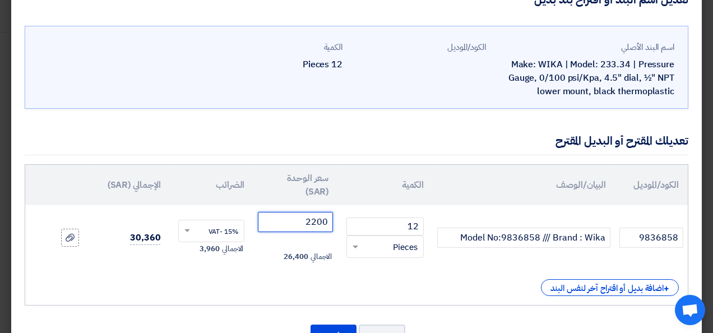
scroll to position [56, 0]
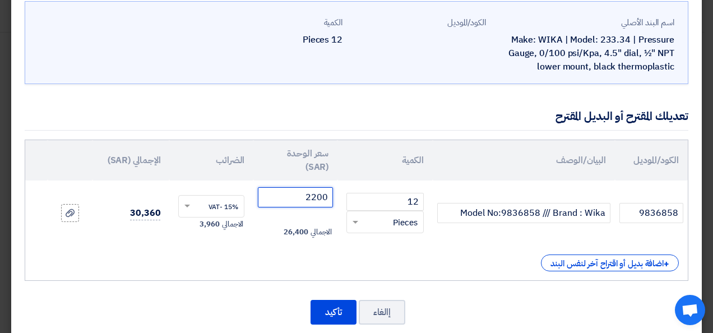
type input "2200"
click at [425, 260] on div "+ اضافة بديل أو اقتراح آخر لنفس البند" at bounding box center [356, 263] width 645 height 17
click at [341, 312] on button "تأكيد" at bounding box center [334, 312] width 46 height 25
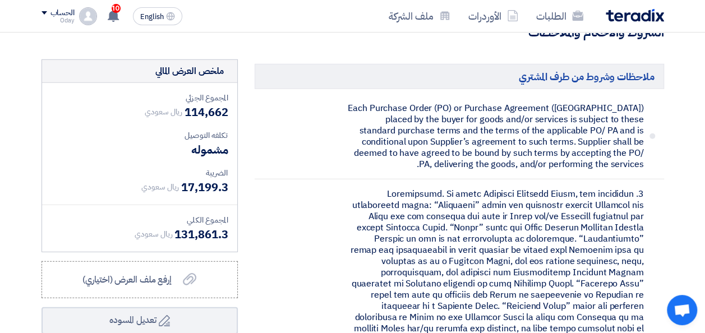
scroll to position [3702, 0]
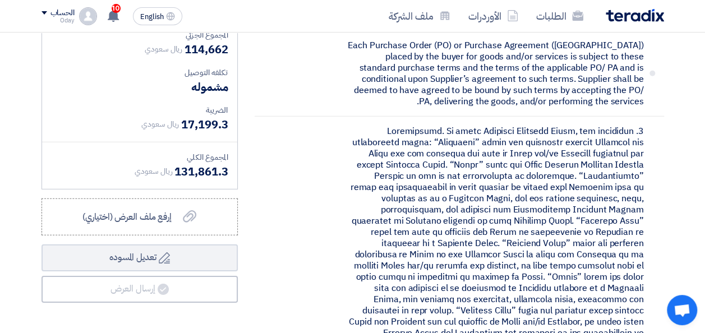
click at [138, 151] on div "المجموع الكلي" at bounding box center [139, 157] width 177 height 12
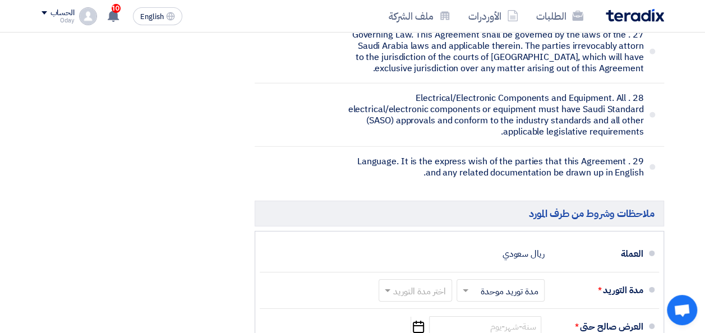
scroll to position [7964, 0]
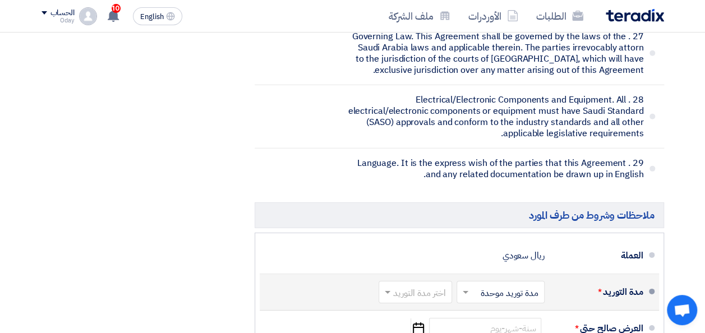
click at [427, 285] on input "text" at bounding box center [413, 293] width 68 height 16
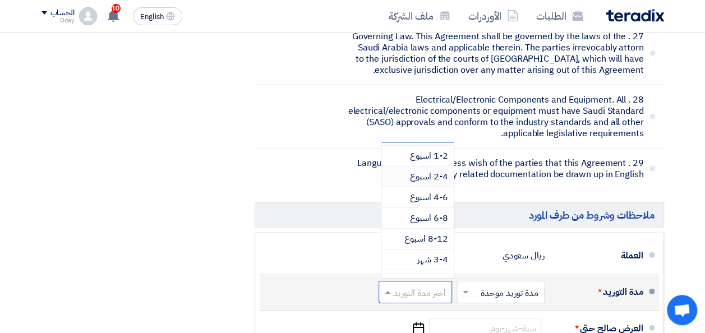
scroll to position [56, 0]
click at [422, 215] on span "8-12 اسبوع" at bounding box center [426, 221] width 44 height 13
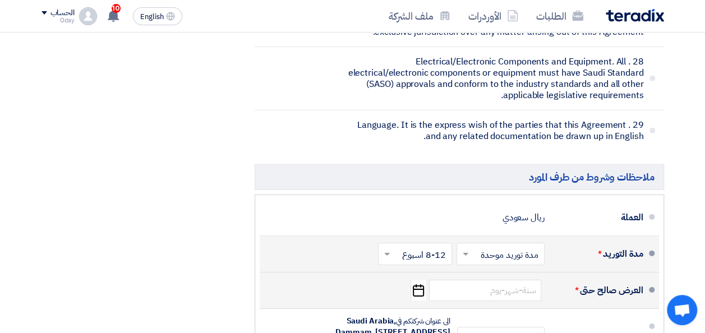
scroll to position [8020, 0]
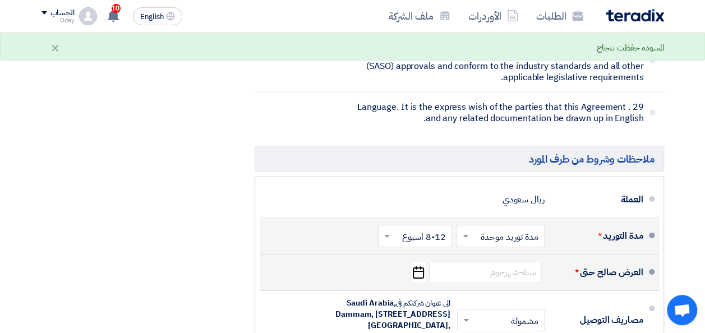
click at [423, 266] on use "button" at bounding box center [418, 272] width 11 height 12
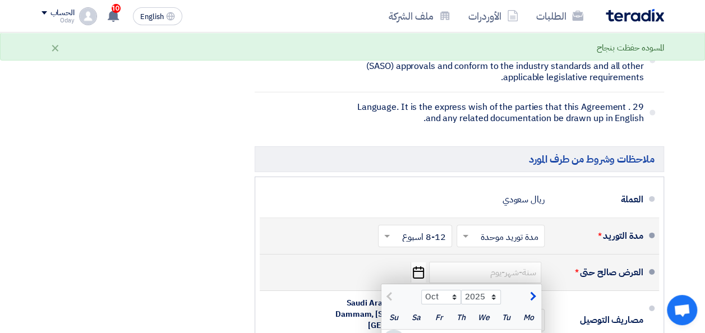
type input "[DATE]"
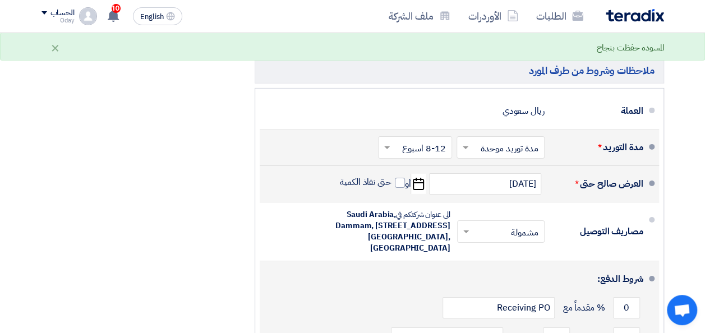
scroll to position [8189, 0]
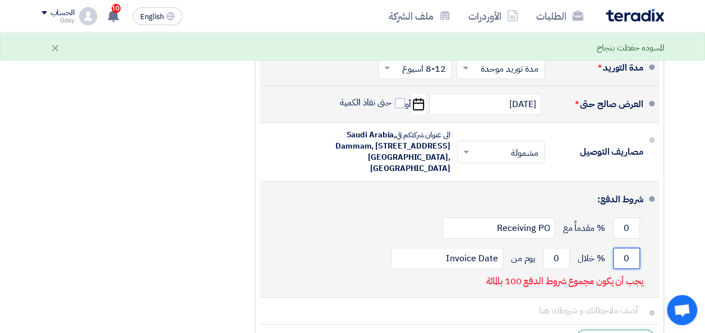
drag, startPoint x: 622, startPoint y: 161, endPoint x: 630, endPoint y: 164, distance: 8.9
click at [630, 248] on input "0" at bounding box center [626, 258] width 27 height 21
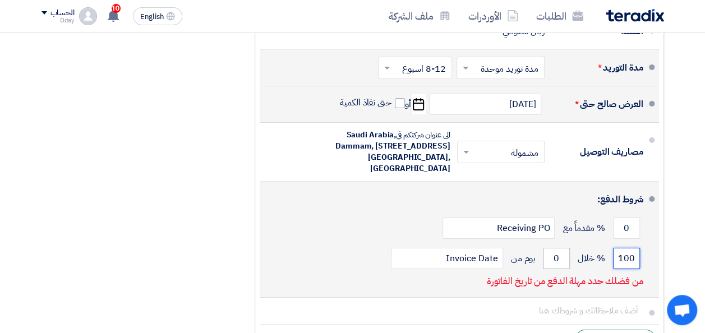
type input "100"
drag, startPoint x: 552, startPoint y: 161, endPoint x: 567, endPoint y: 163, distance: 14.7
click at [567, 248] on input "0" at bounding box center [556, 258] width 27 height 21
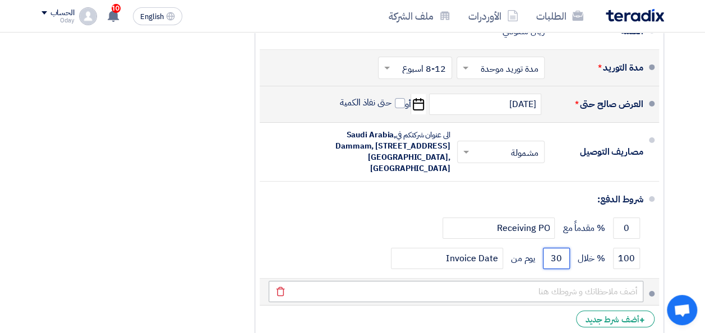
type input "30"
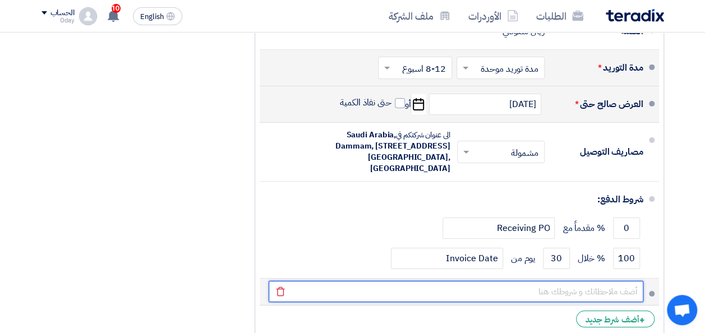
click at [559, 281] on input "text" at bounding box center [456, 291] width 375 height 21
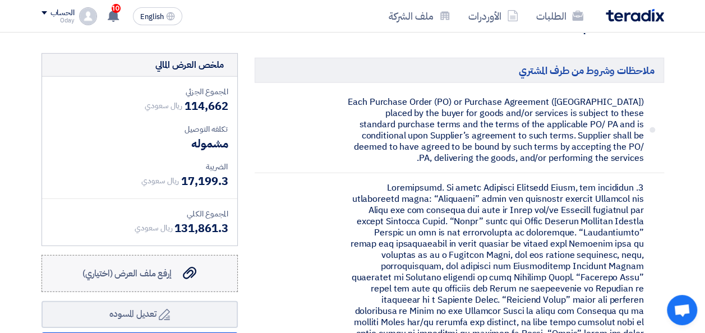
scroll to position [3646, 0]
click at [161, 266] on span "إرفع ملف العرض (اختياري)" at bounding box center [126, 272] width 89 height 13
click at [0, 0] on input "إرفع ملف العرض (اختياري) إرفع ملف العرض (اختياري)" at bounding box center [0, 0] width 0 height 0
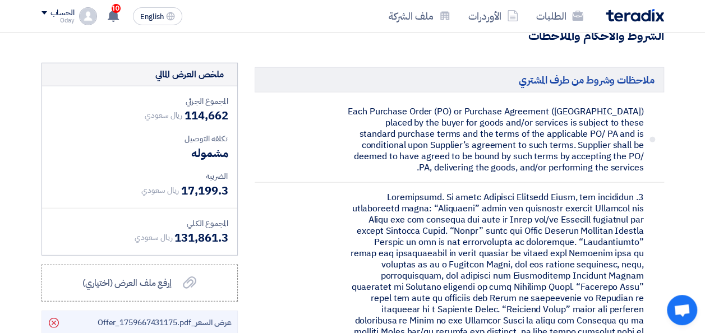
scroll to position [3758, 0]
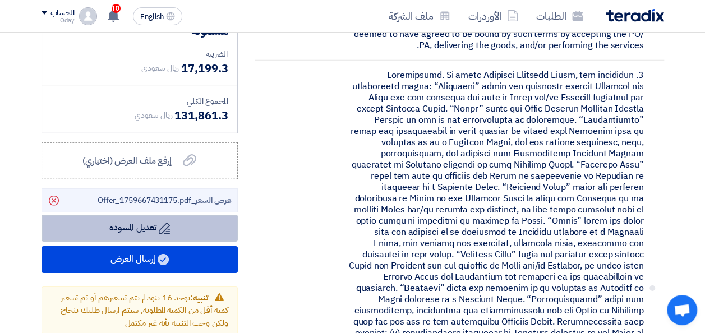
click at [146, 215] on button "Draft تعديل المسوده" at bounding box center [140, 228] width 196 height 27
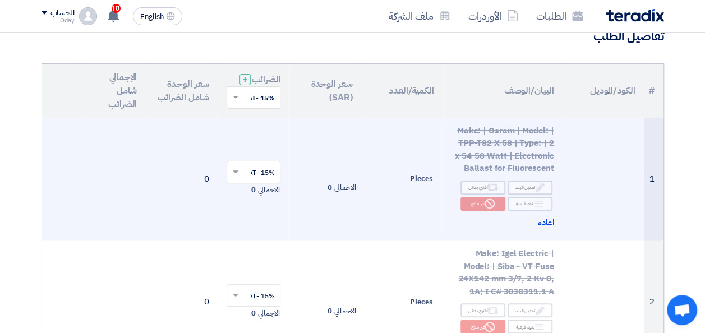
scroll to position [393, 0]
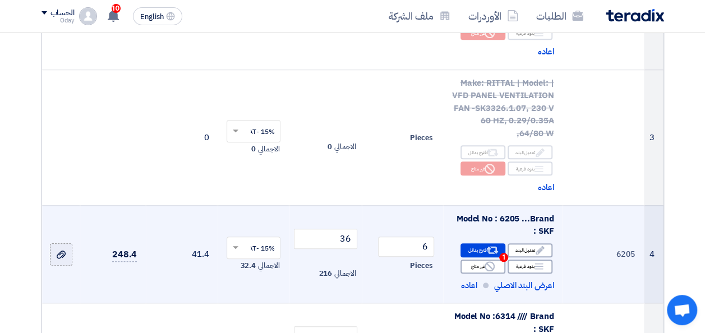
click at [54, 263] on label at bounding box center [61, 254] width 22 height 22
click at [0, 0] on input "file" at bounding box center [0, 0] width 0 height 0
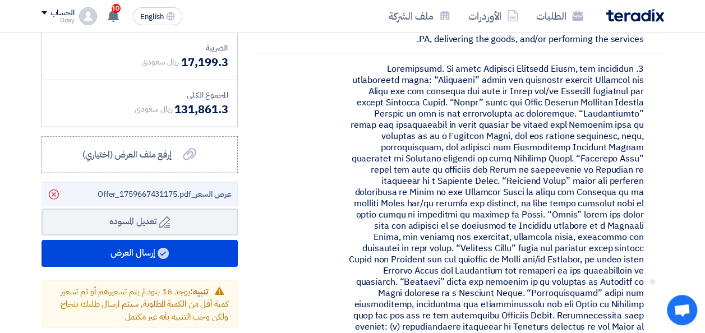
scroll to position [3814, 0]
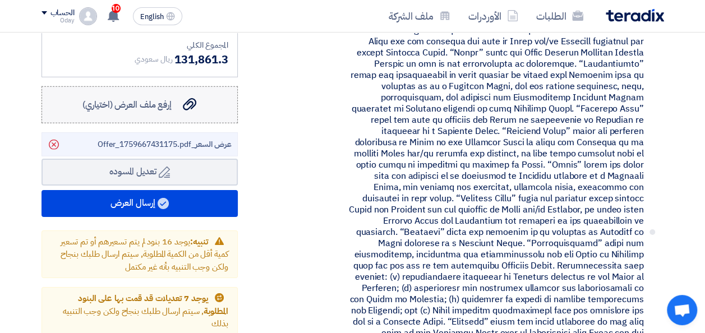
click at [162, 86] on label "إرفع ملف العرض (اختياري) إرفع ملف العرض (اختياري)" at bounding box center [140, 104] width 196 height 37
click at [0, 0] on input "إرفع ملف العرض (اختياري) إرفع ملف العرض (اختياري)" at bounding box center [0, 0] width 0 height 0
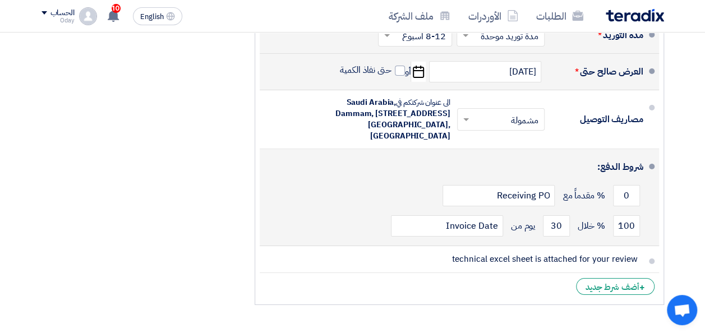
scroll to position [8112, 0]
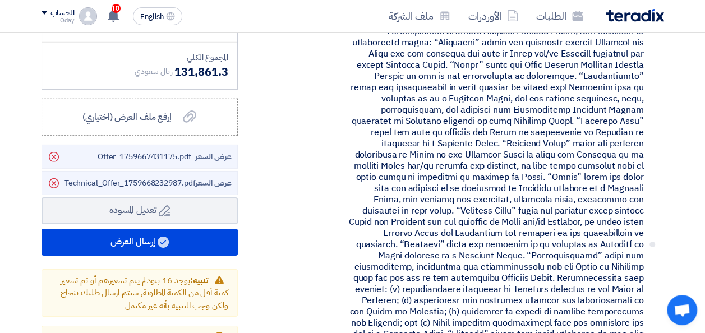
scroll to position [3738, 0]
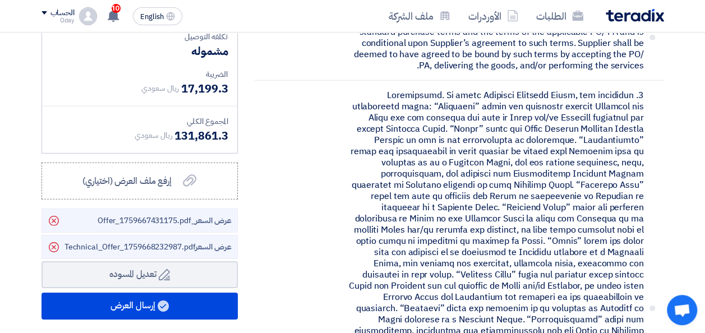
type input "technical excel sheet is attached for your review ..please check datasheet hype…"
click at [104, 215] on span "عرض السعر _Offer_1759667431175.pdf" at bounding box center [165, 221] width 134 height 12
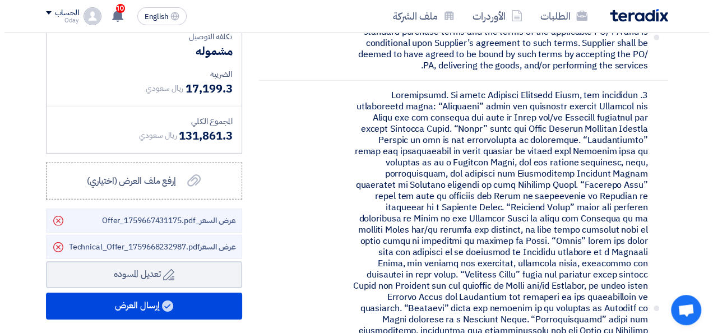
scroll to position [0, 0]
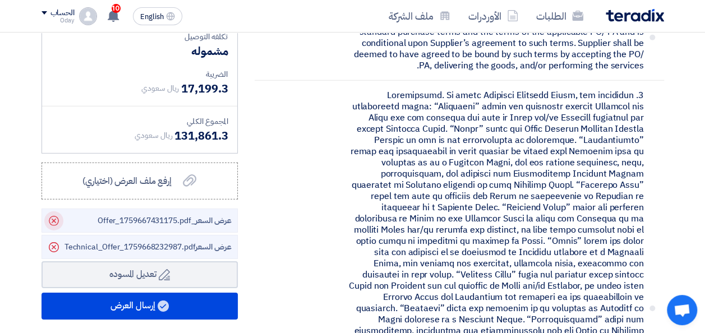
click at [57, 211] on icon "Delete" at bounding box center [53, 220] width 19 height 19
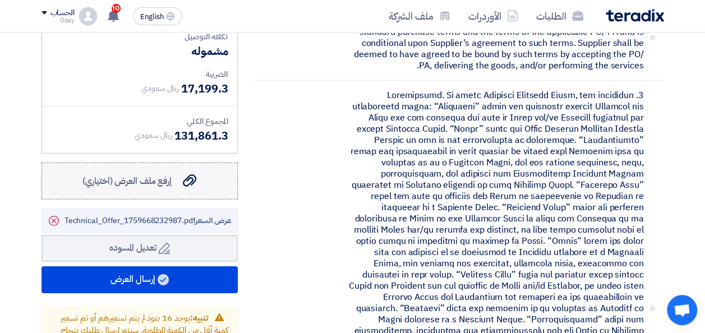
click at [138, 163] on label "إرفع ملف العرض (اختياري) إرفع ملف العرض (اختياري)" at bounding box center [140, 181] width 196 height 37
click at [0, 0] on input "إرفع ملف العرض (اختياري) إرفع ملف العرض (اختياري)" at bounding box center [0, 0] width 0 height 0
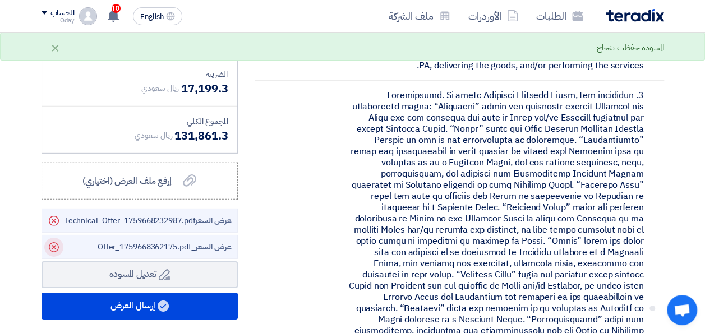
click at [50, 238] on icon "Delete" at bounding box center [53, 247] width 19 height 19
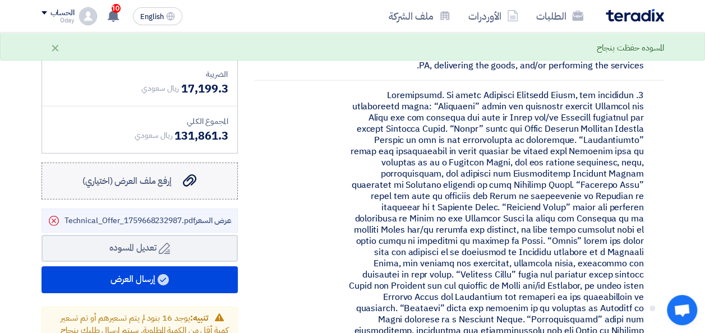
click at [151, 163] on label "إرفع ملف العرض (اختياري) إرفع ملف العرض (اختياري)" at bounding box center [140, 181] width 196 height 37
click at [0, 0] on input "إرفع ملف العرض (اختياري) إرفع ملف العرض (اختياري)" at bounding box center [0, 0] width 0 height 0
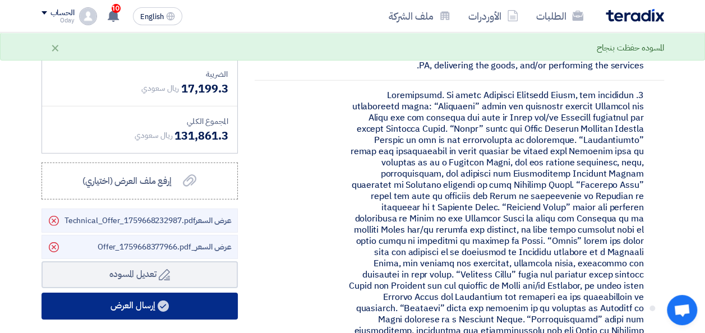
click at [137, 293] on button "إرسال العرض" at bounding box center [140, 306] width 196 height 27
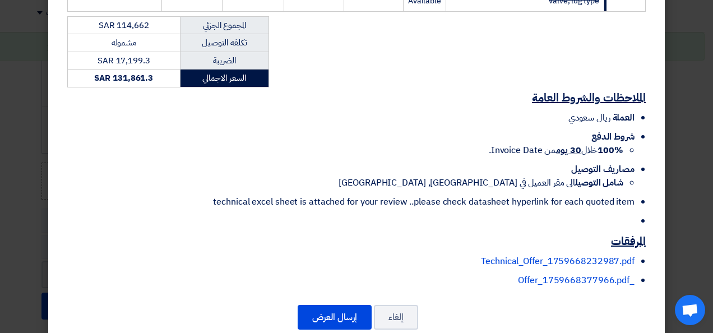
scroll to position [1408, 0]
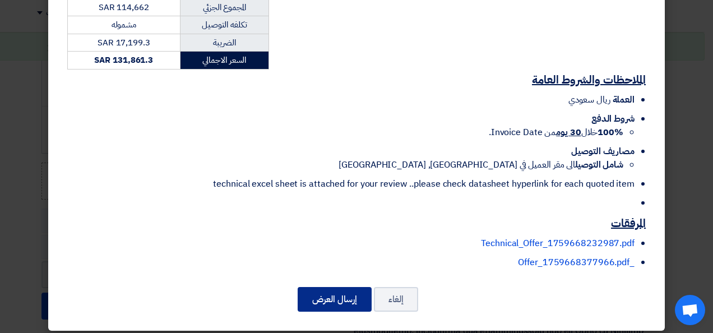
click at [319, 292] on button "إرسال العرض" at bounding box center [335, 299] width 74 height 25
